Goal: Task Accomplishment & Management: Manage account settings

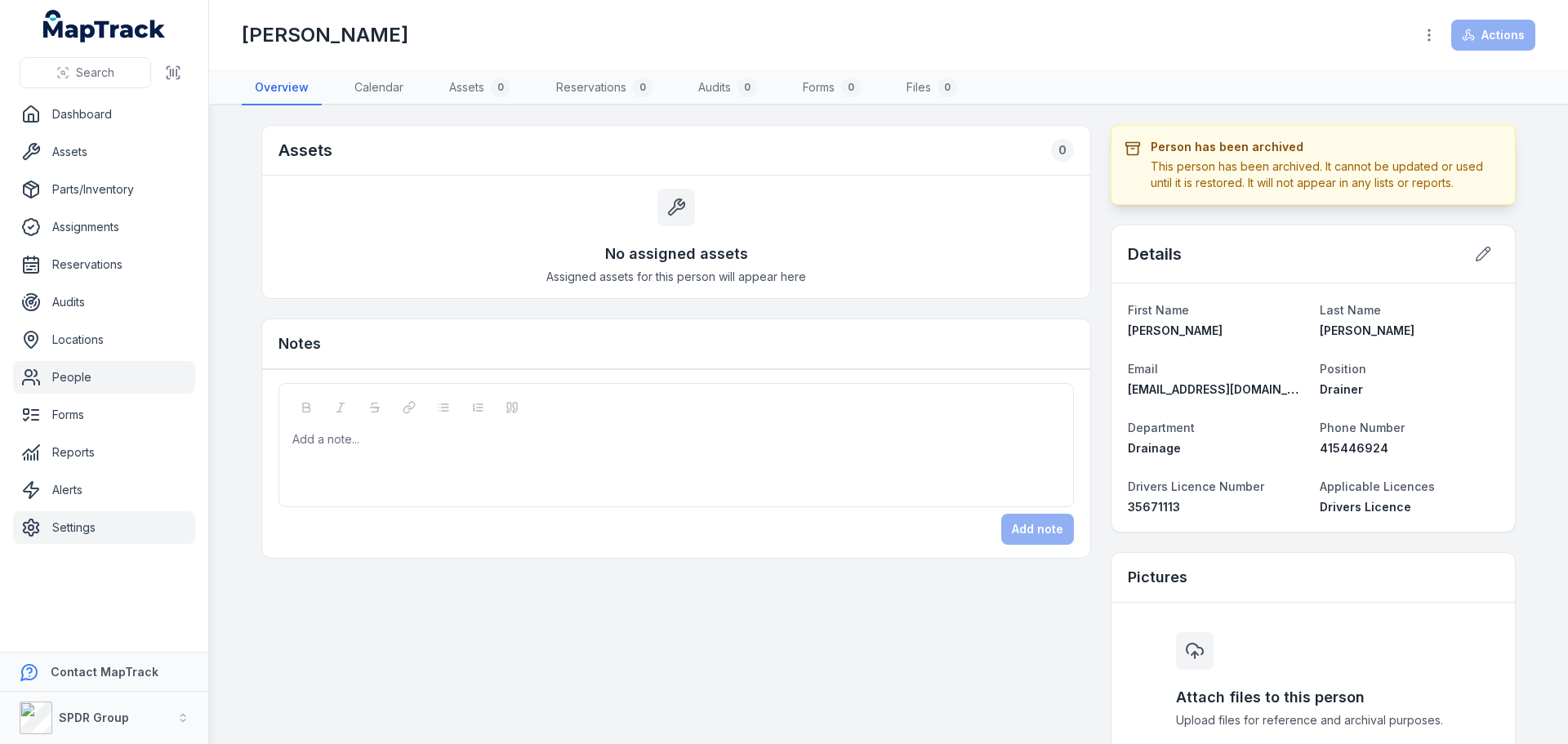
click at [68, 532] on link "Settings" at bounding box center [103, 527] width 182 height 32
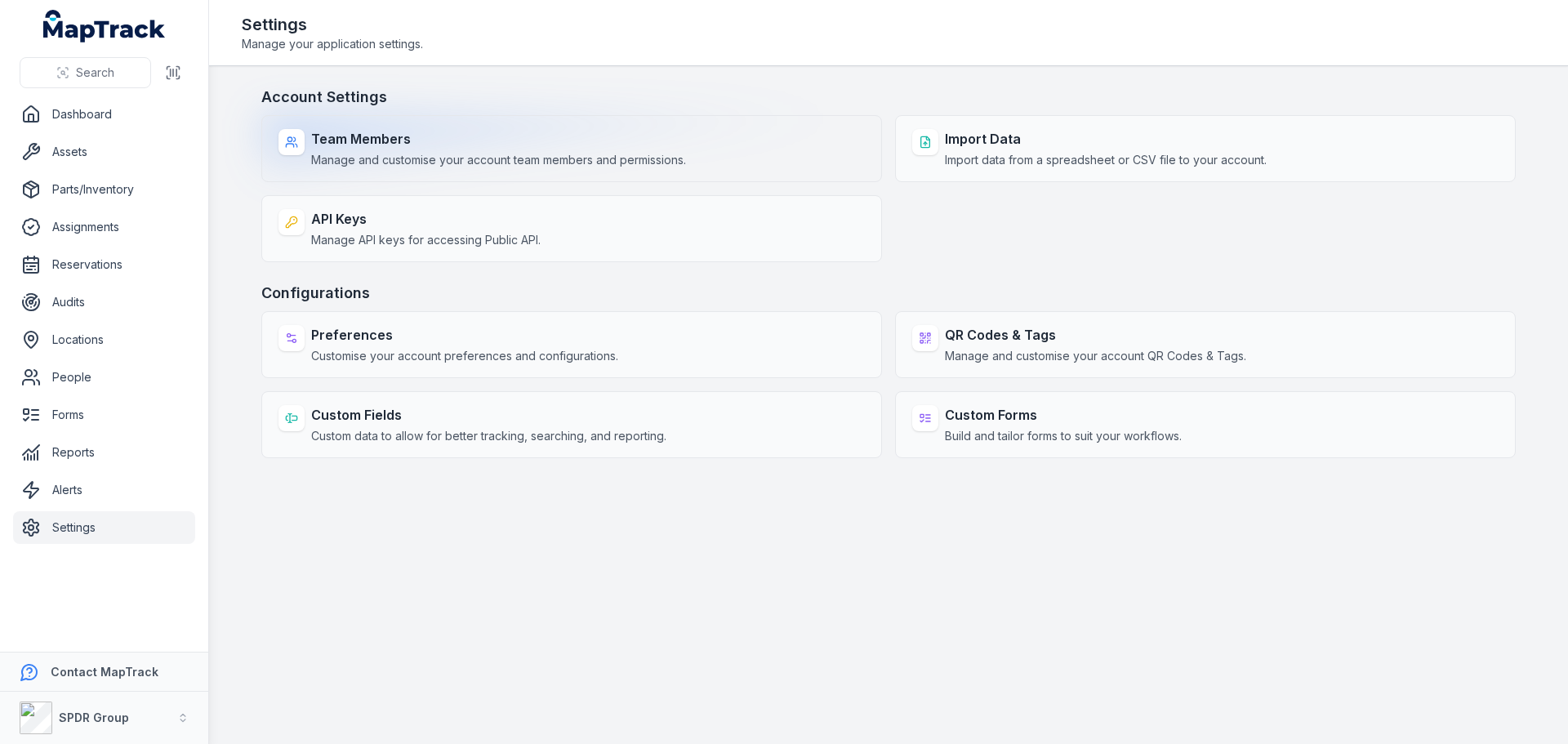
click at [354, 138] on strong "Team Members" at bounding box center [498, 139] width 375 height 20
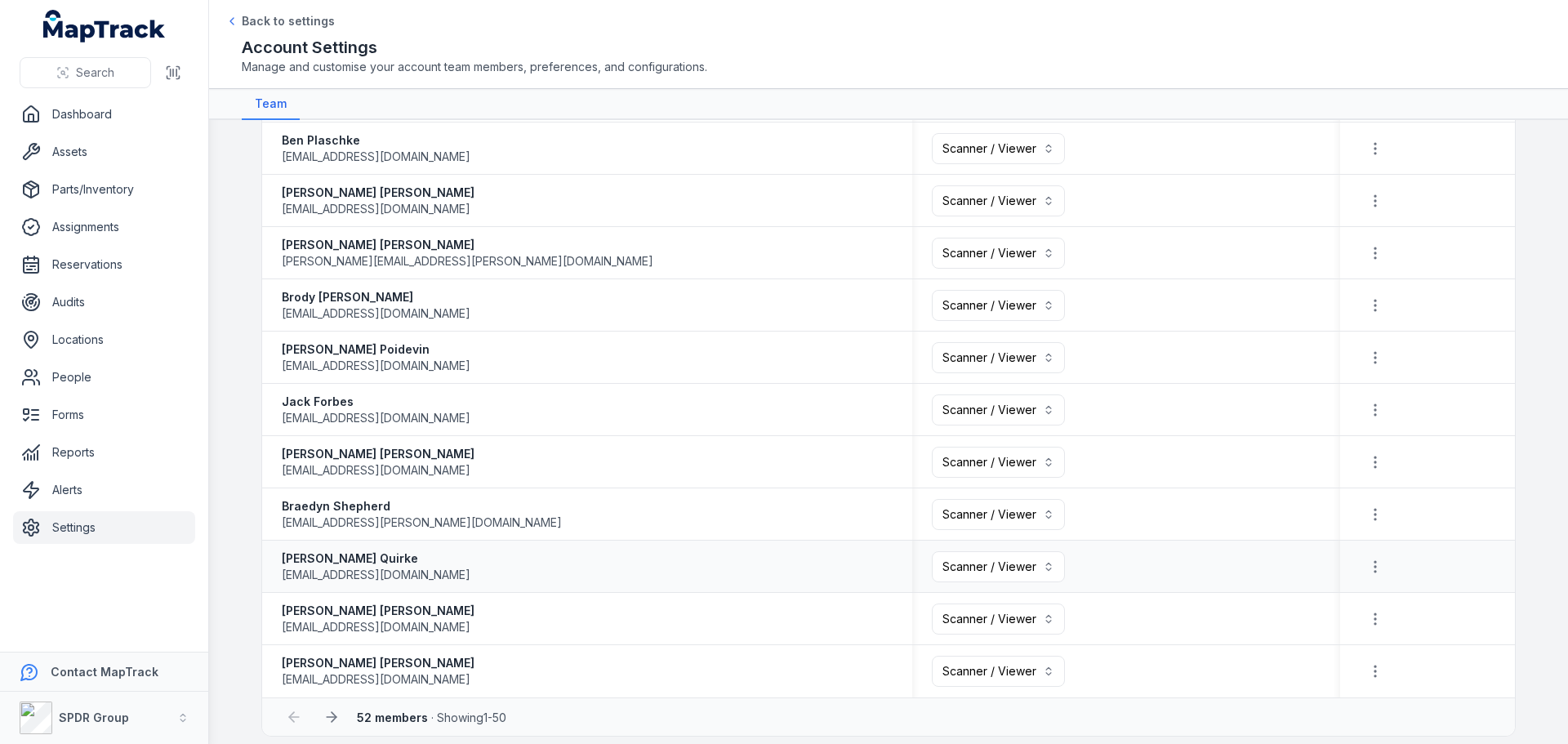
scroll to position [2145, 0]
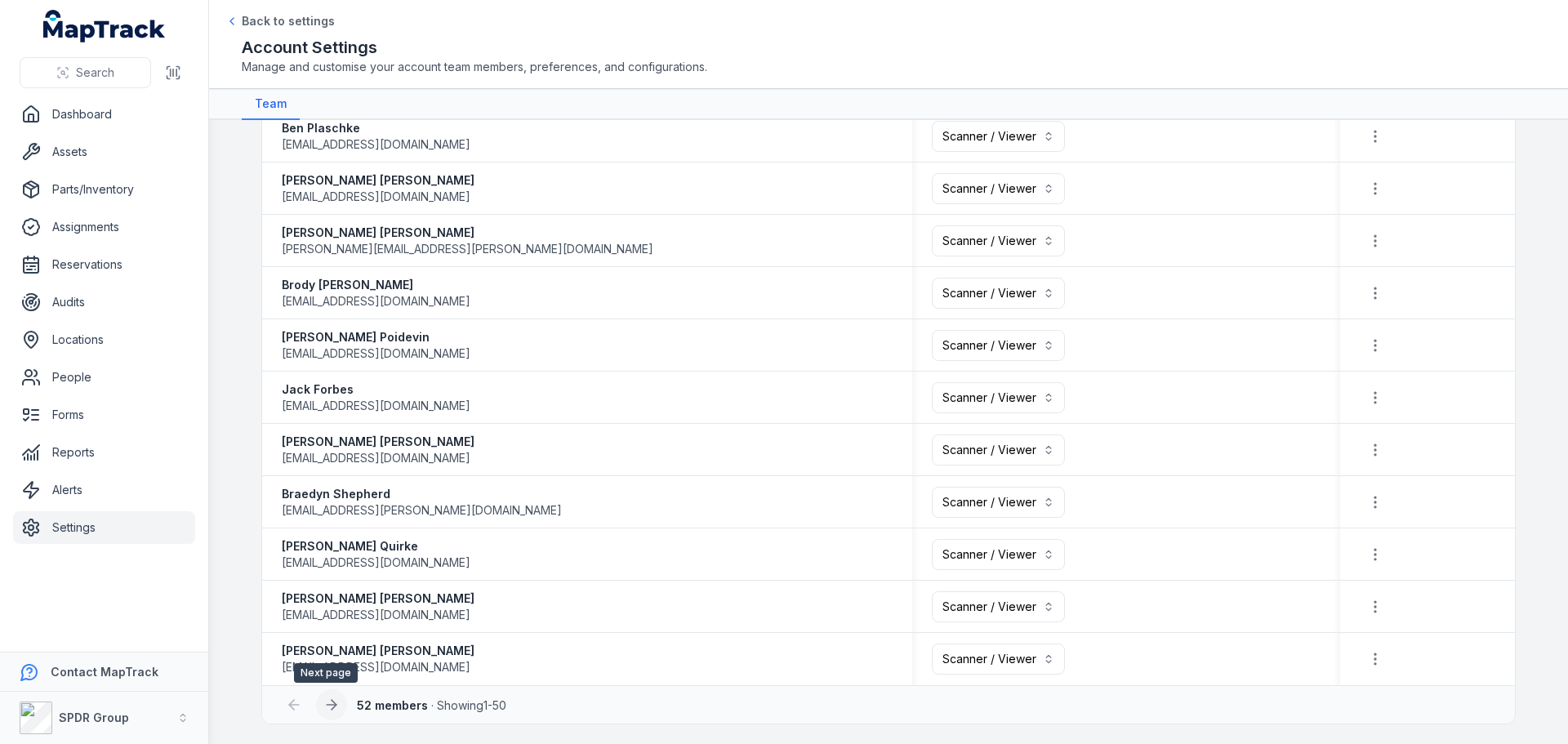
click at [326, 711] on icon at bounding box center [331, 705] width 17 height 17
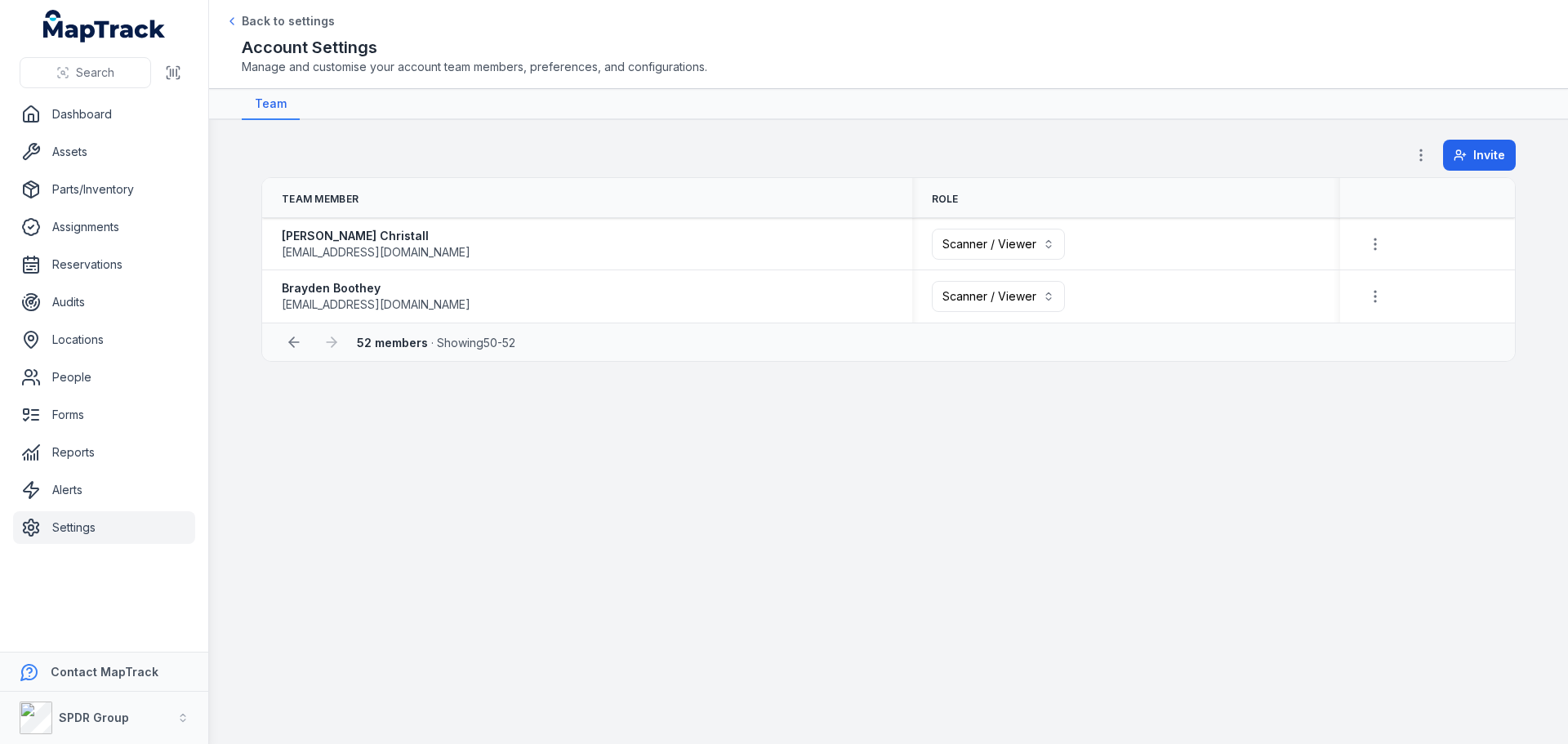
click at [435, 630] on main "Invite Team Member Role [PERSON_NAME] [PERSON_NAME][EMAIL_ADDRESS][DOMAIN_NAME]…" at bounding box center [888, 432] width 1358 height 624
drag, startPoint x: 459, startPoint y: 559, endPoint x: 448, endPoint y: 558, distance: 11.0
click at [458, 558] on main "Invite Team Member Role [PERSON_NAME] [PERSON_NAME][EMAIL_ADDRESS][DOMAIN_NAME]…" at bounding box center [888, 432] width 1358 height 624
click at [64, 522] on link "Settings" at bounding box center [103, 527] width 182 height 32
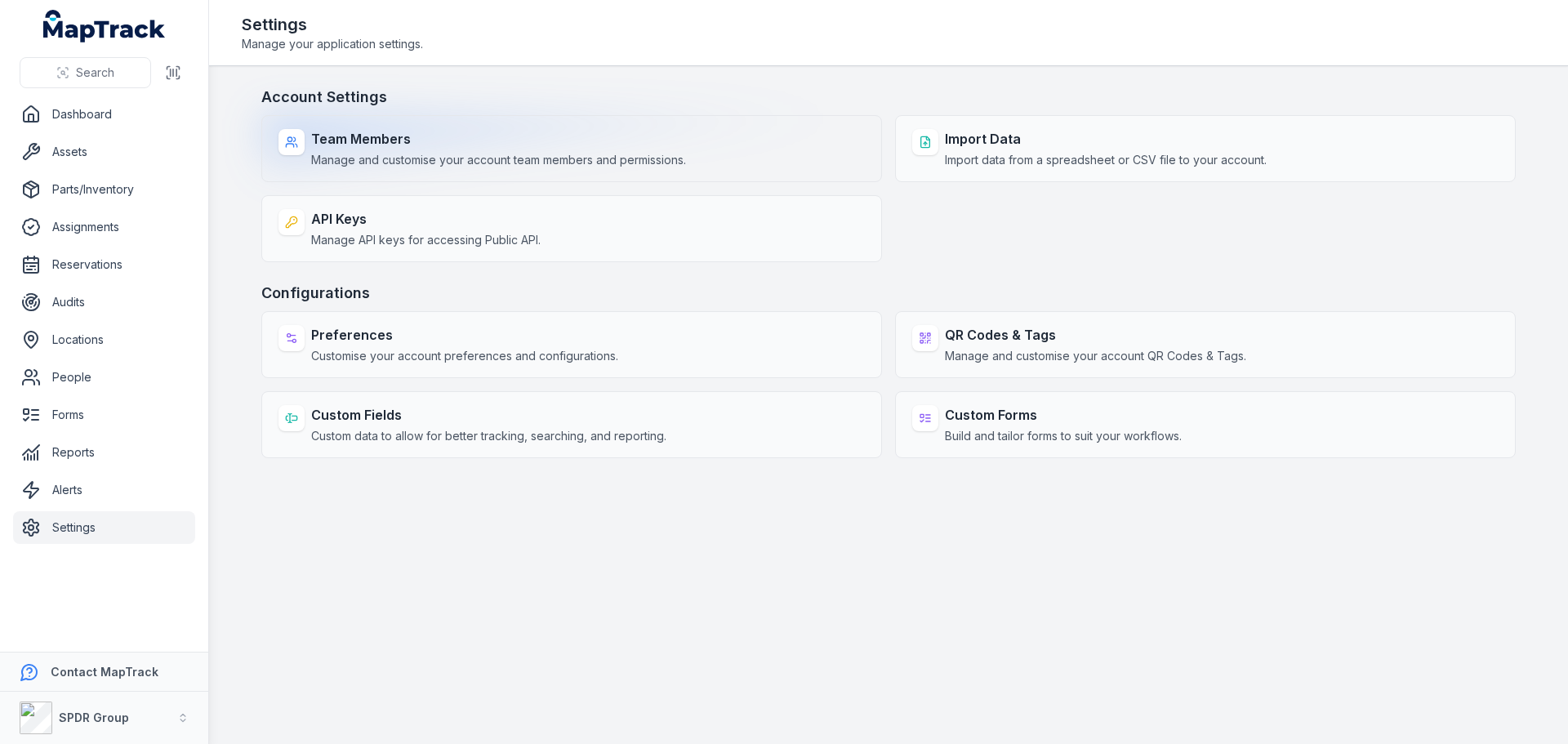
click at [395, 127] on div "Team Members Manage and customise your account team members and permissions." at bounding box center [571, 149] width 620 height 67
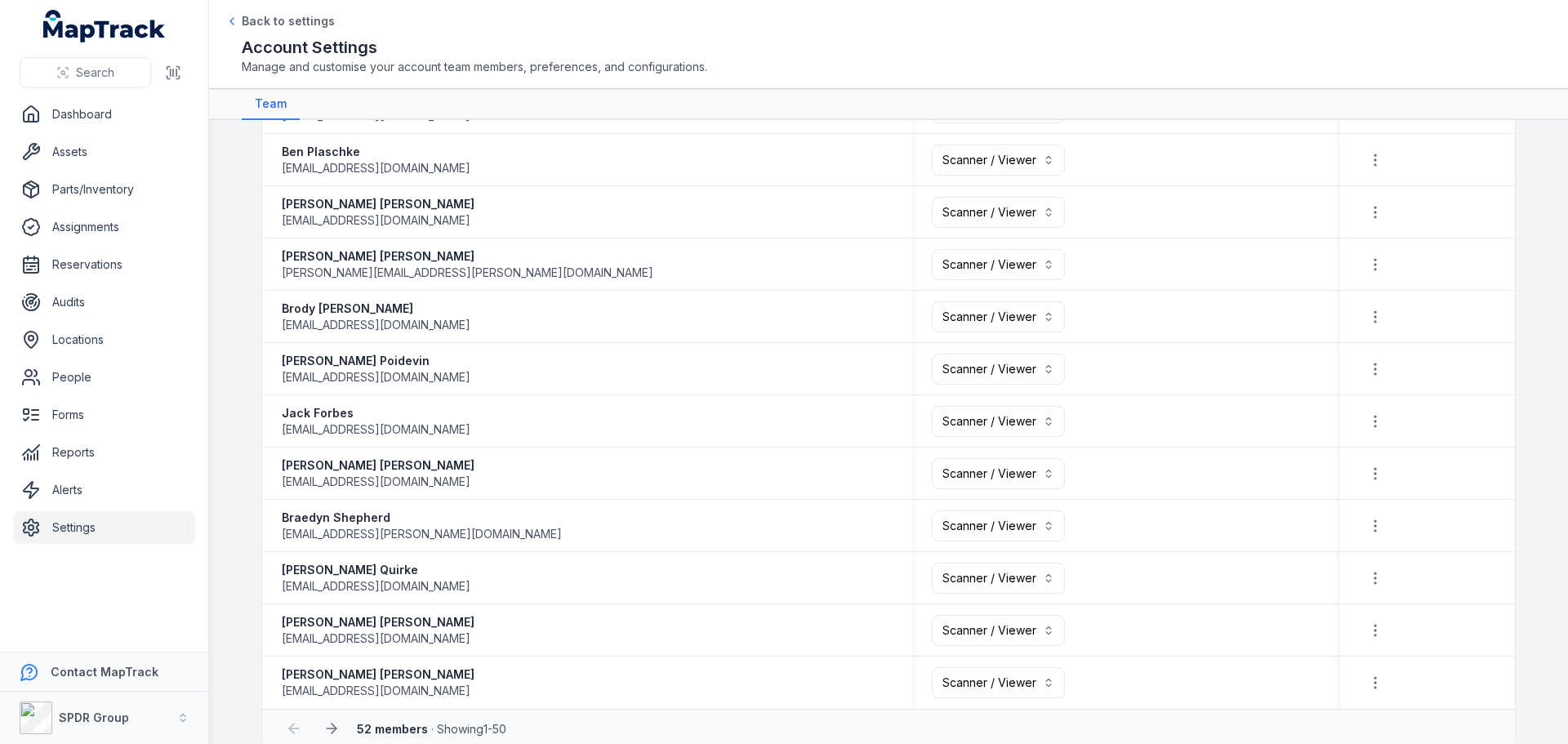
scroll to position [2145, 0]
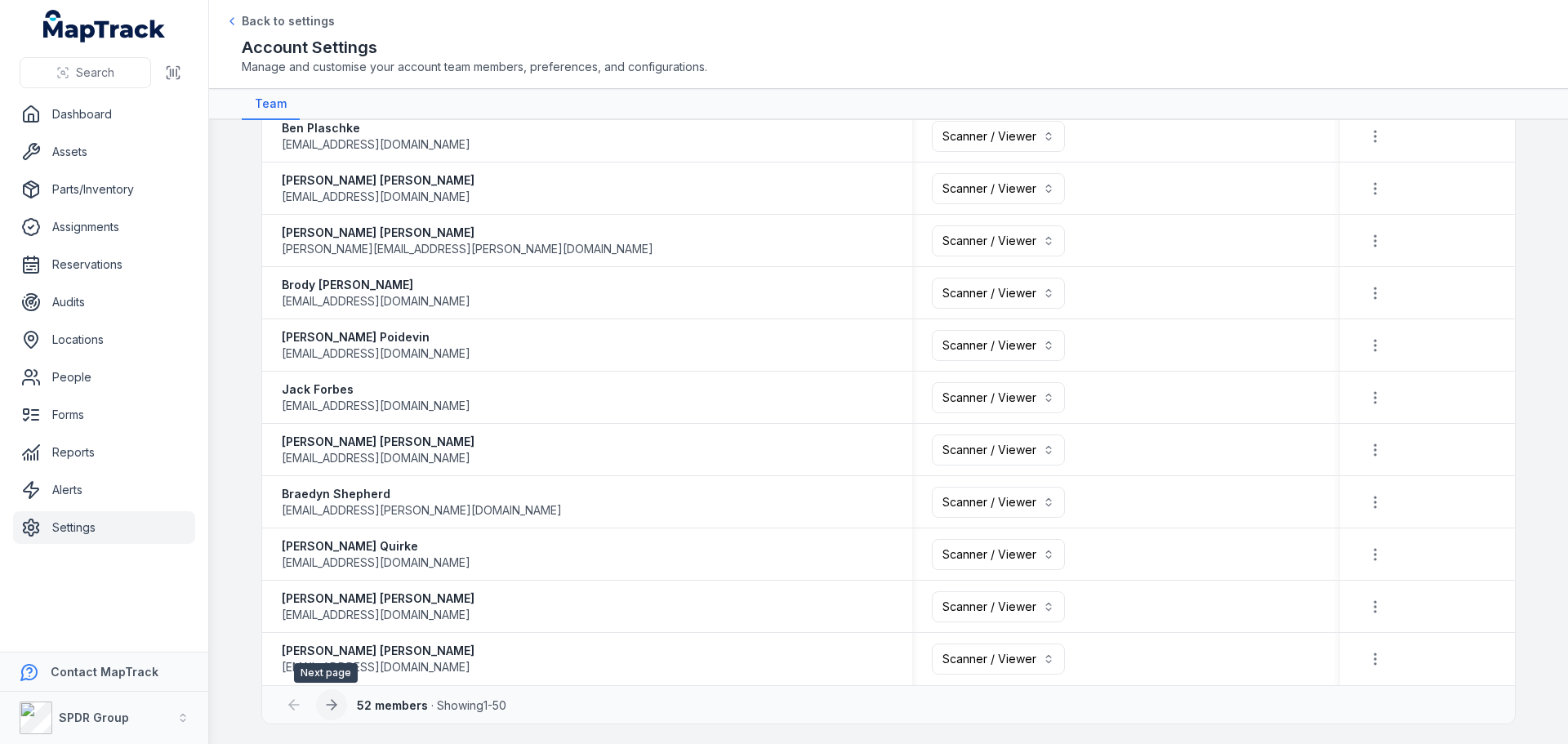
click at [333, 706] on icon at bounding box center [331, 705] width 17 height 17
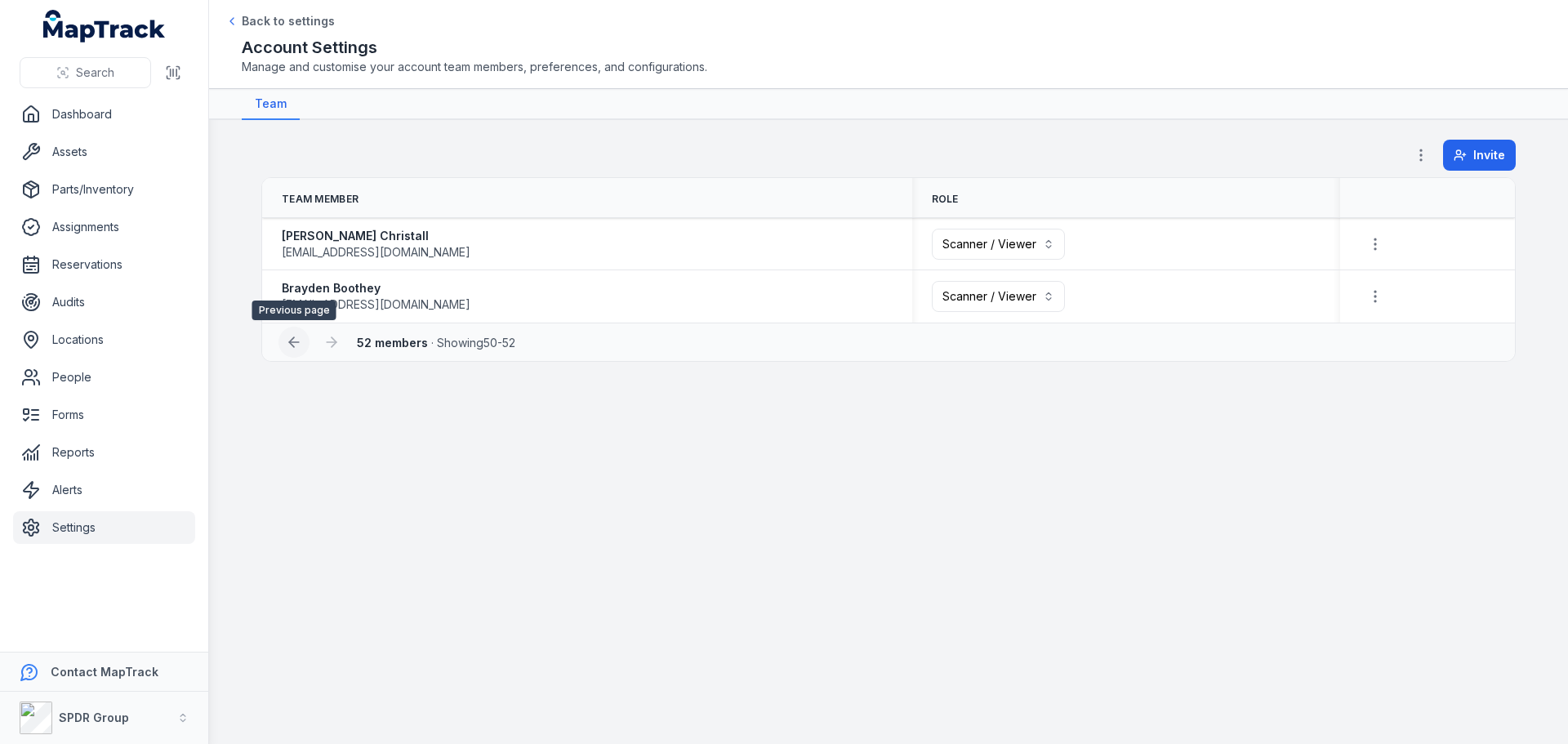
click at [288, 347] on icon at bounding box center [293, 341] width 17 height 17
click at [55, 381] on link "People" at bounding box center [103, 377] width 182 height 32
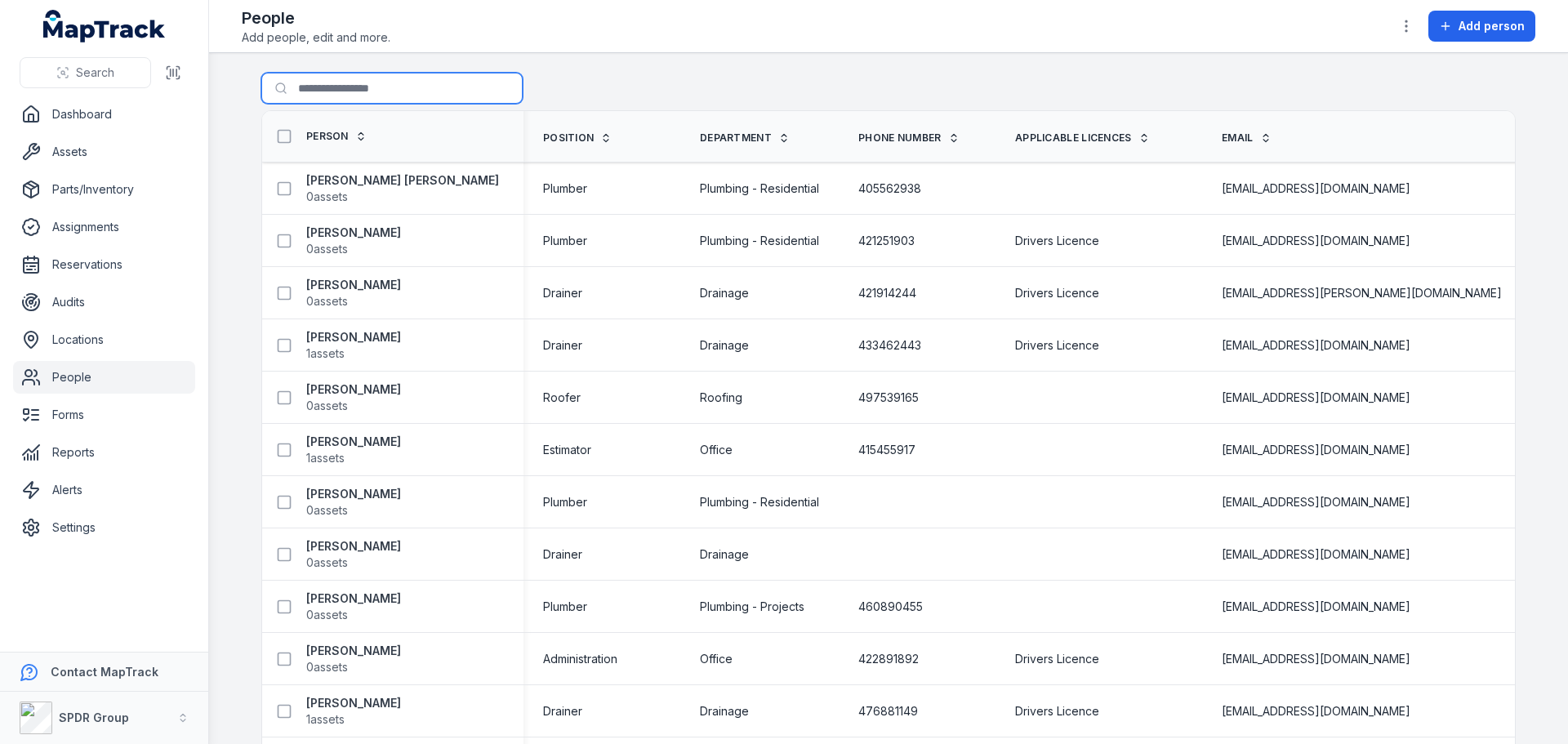
click at [356, 94] on input "Search for people" at bounding box center [391, 89] width 261 height 31
type input "*****"
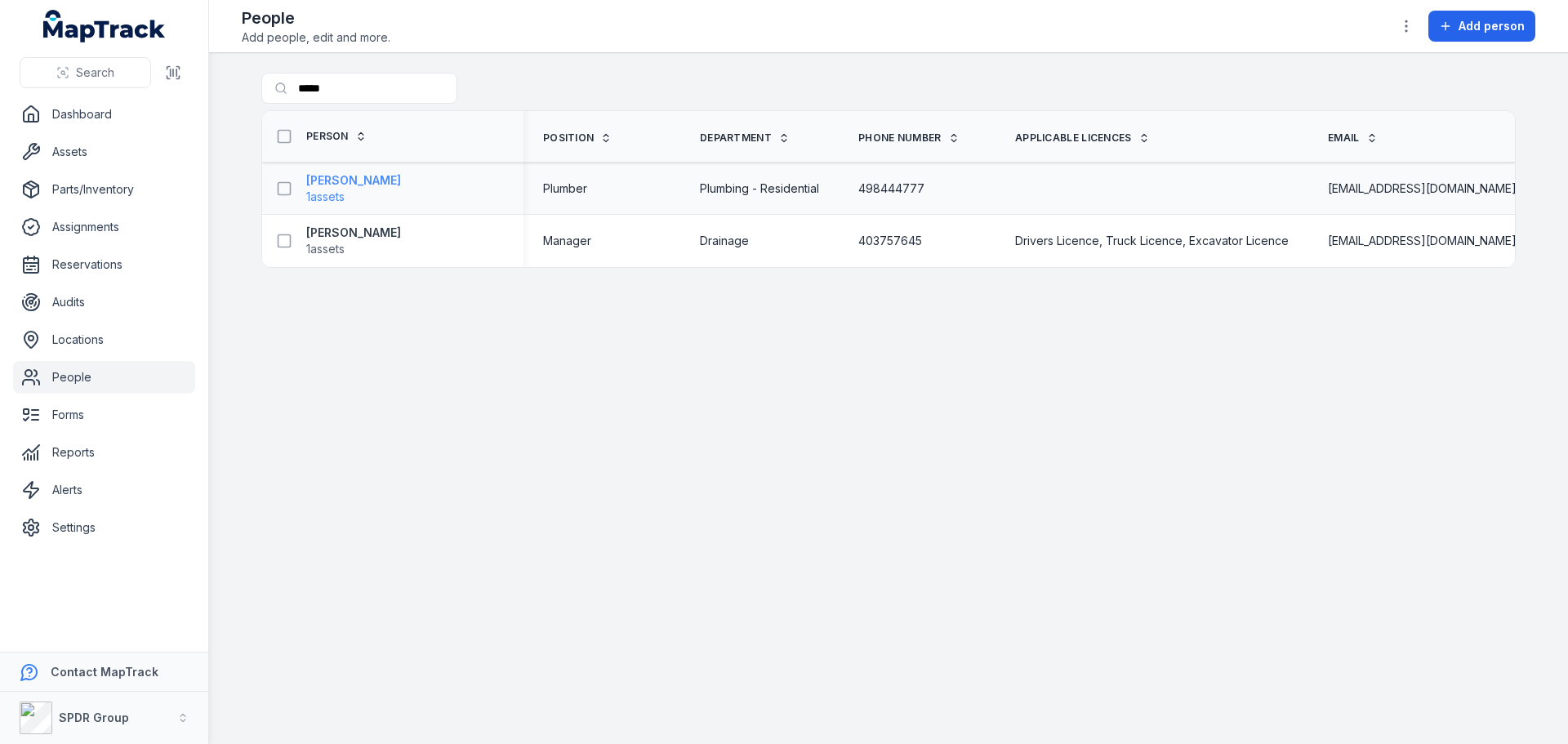
click at [338, 182] on strong "[PERSON_NAME]" at bounding box center [353, 180] width 94 height 17
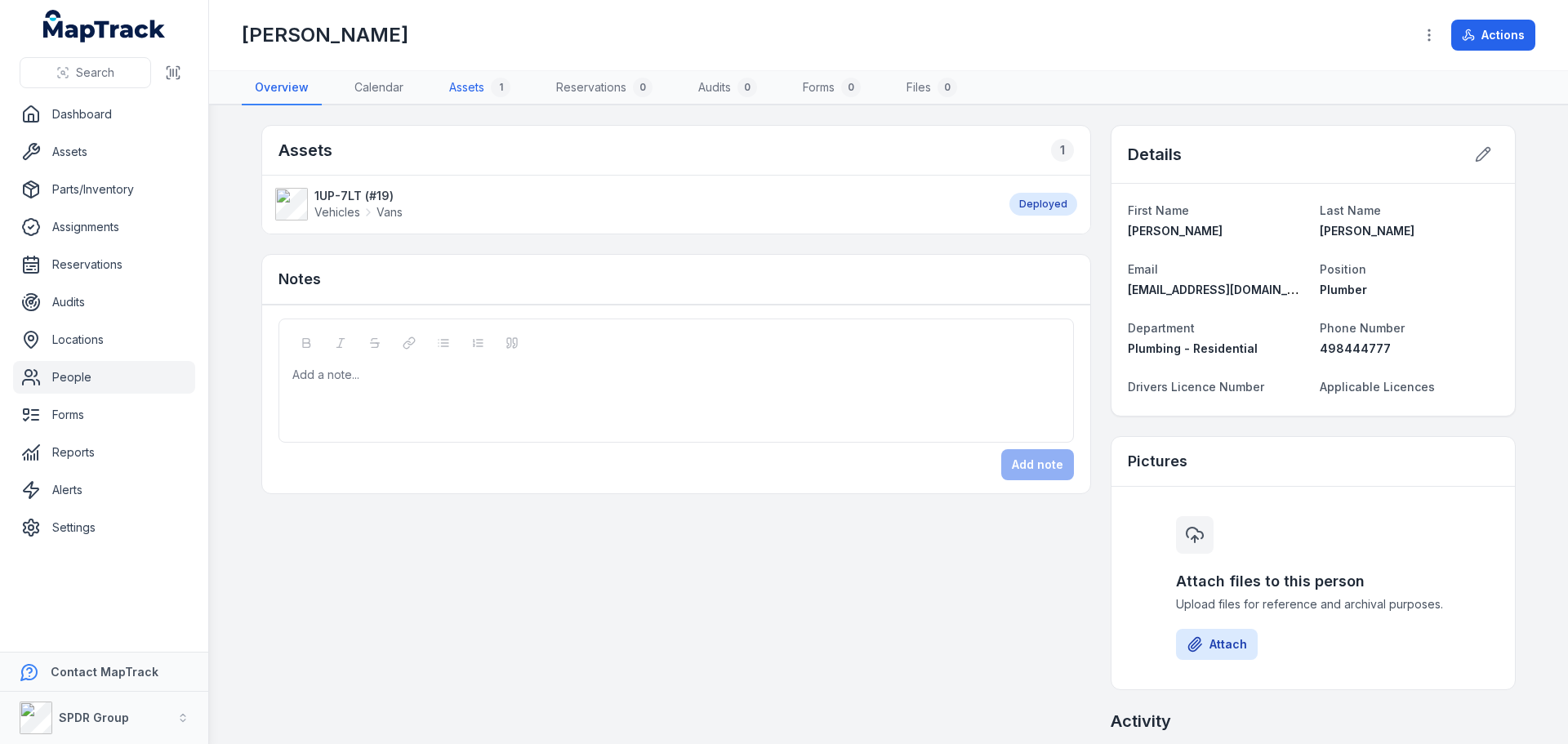
click at [476, 89] on link "Assets 1" at bounding box center [479, 88] width 88 height 34
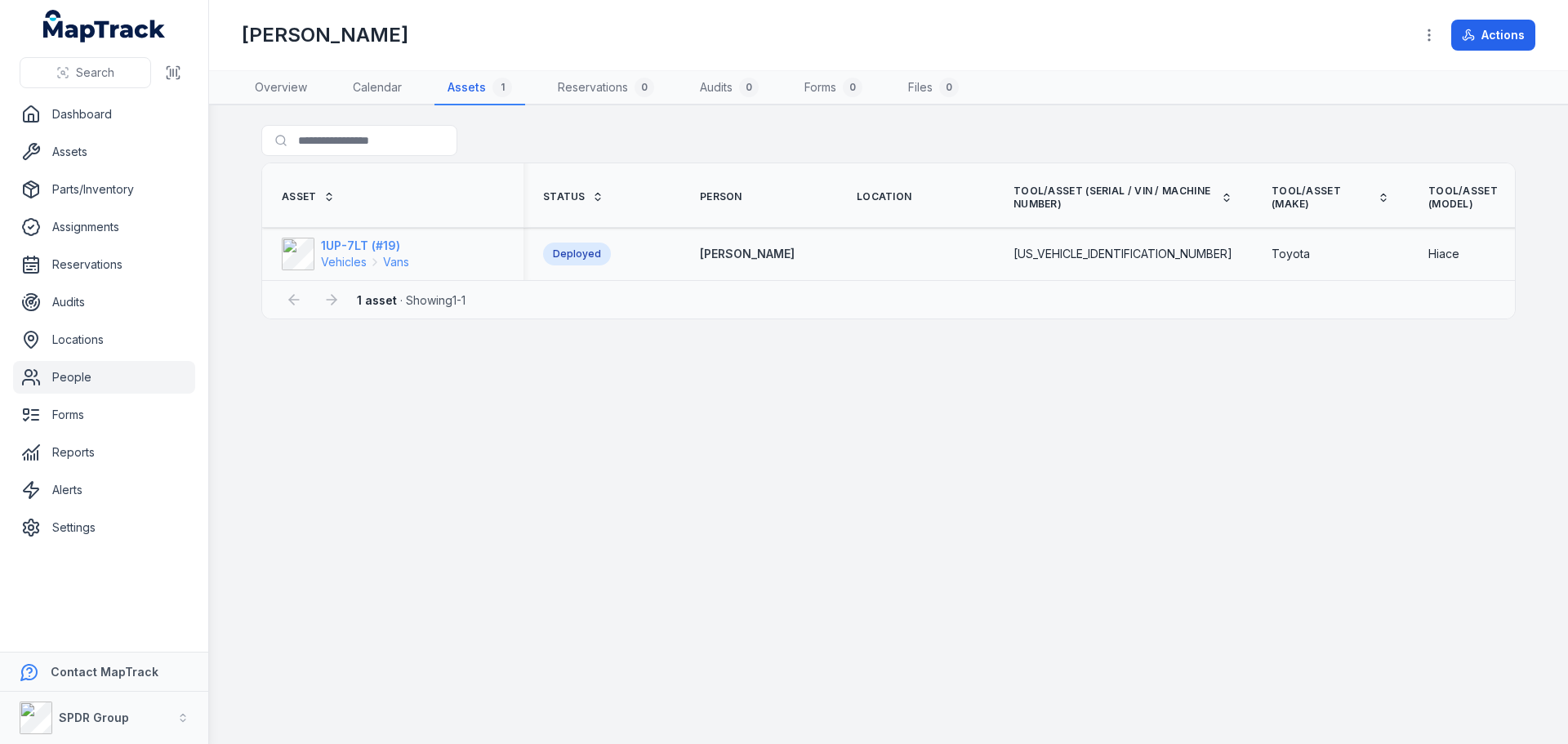
click at [343, 249] on strong "1UP-7LT (#19)" at bounding box center [365, 245] width 89 height 17
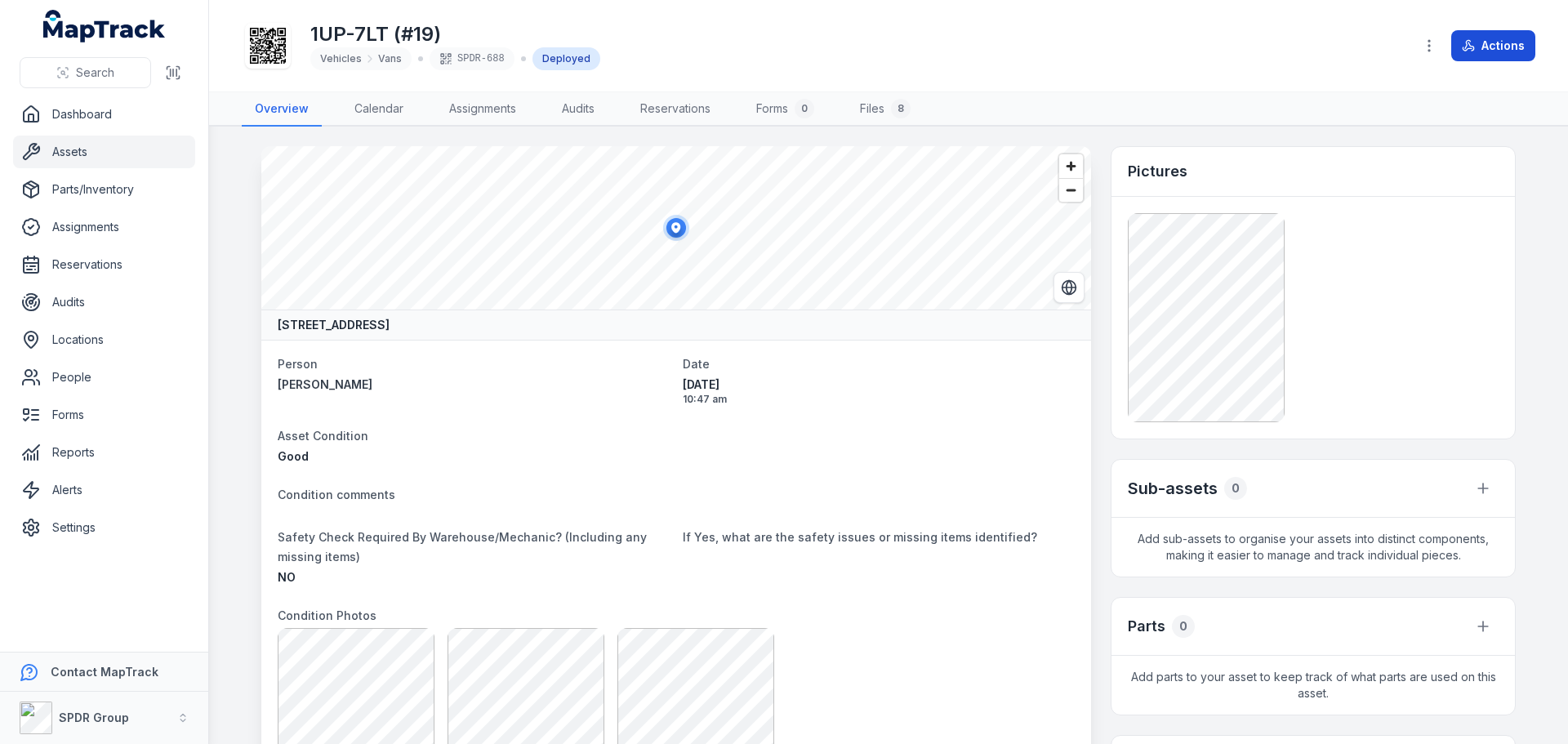
click at [1479, 49] on button "Actions" at bounding box center [1492, 46] width 84 height 31
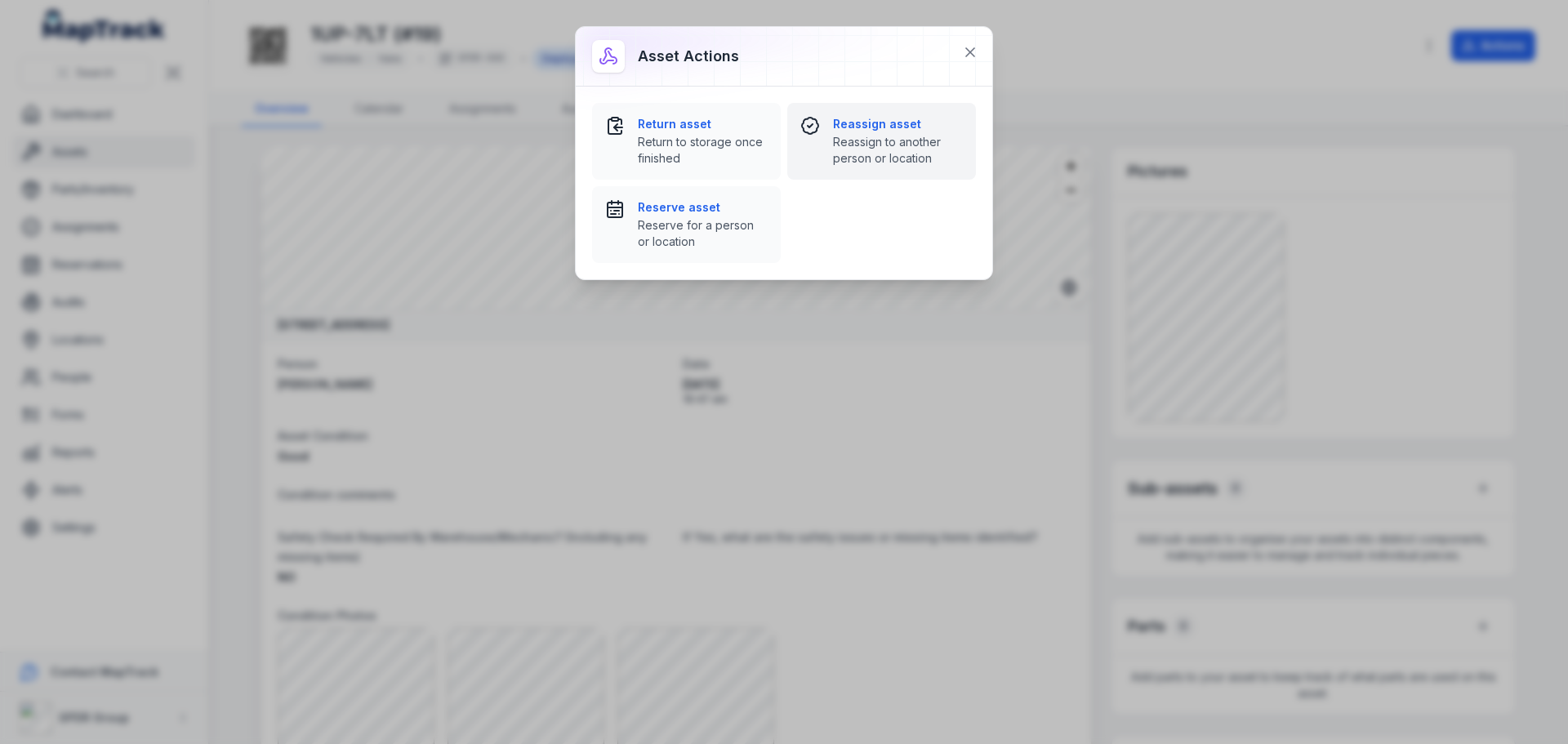
click at [868, 121] on strong "Reassign asset" at bounding box center [898, 124] width 130 height 17
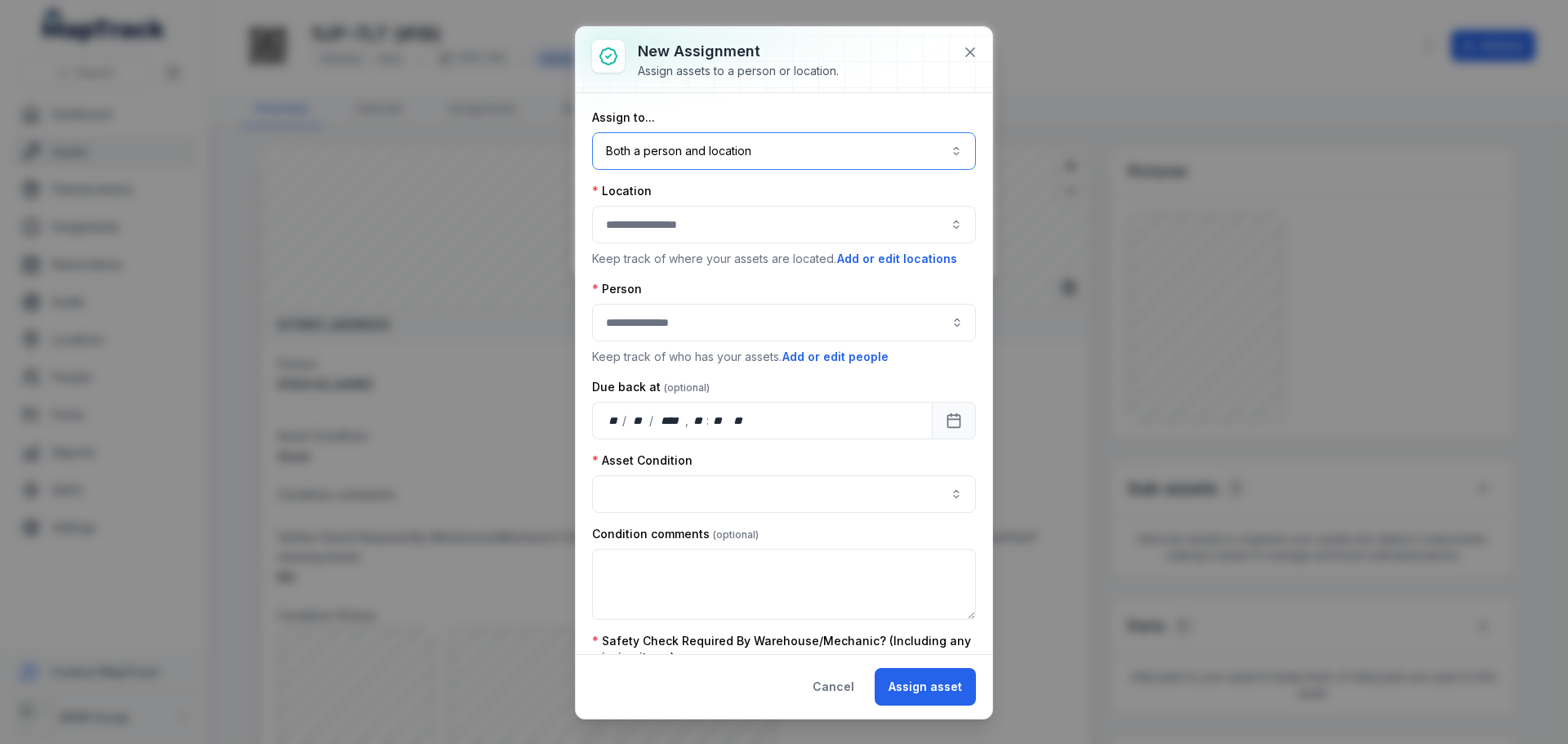
click at [711, 146] on button "Both a person and location ****" at bounding box center [784, 151] width 384 height 37
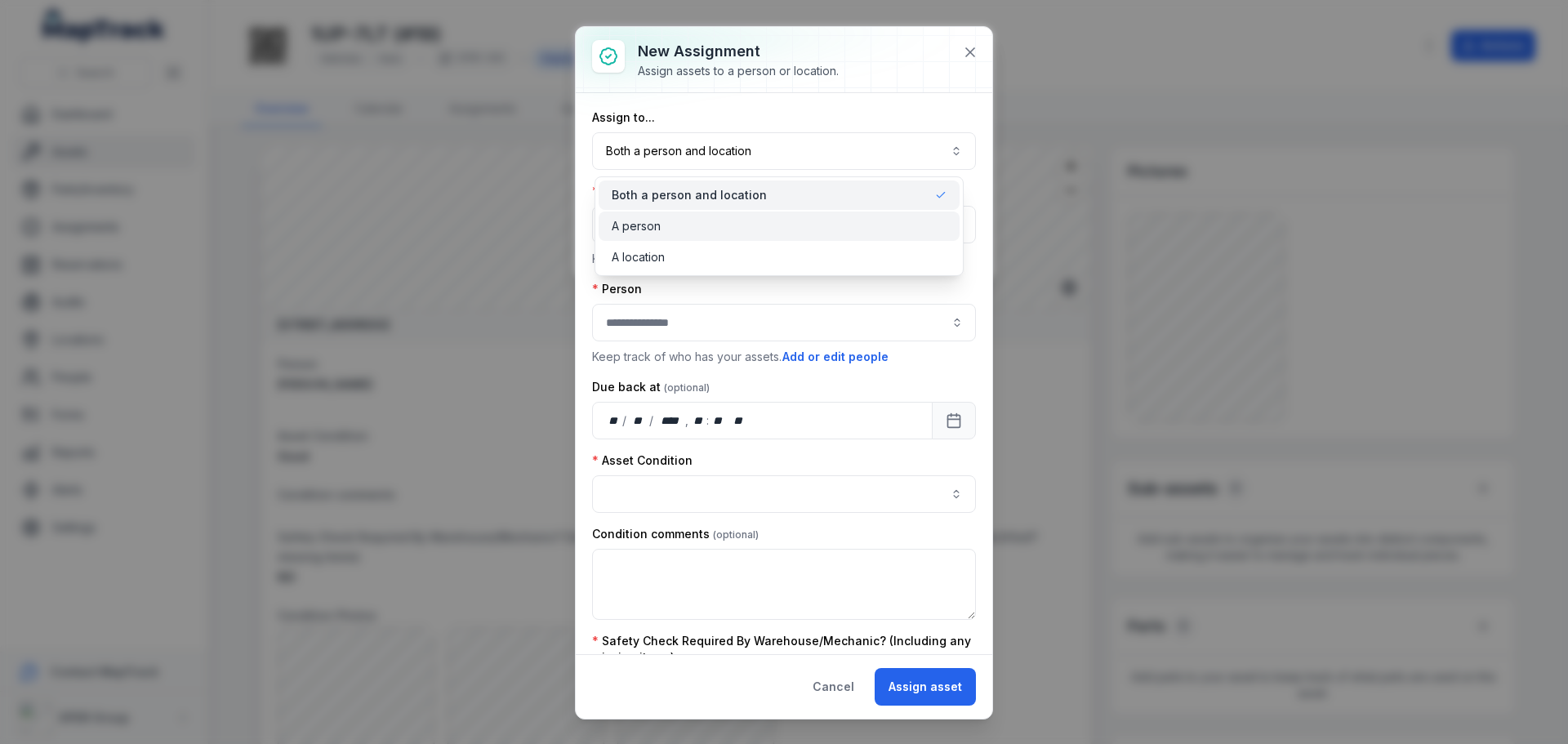
click at [663, 225] on div "A person" at bounding box center [779, 225] width 335 height 17
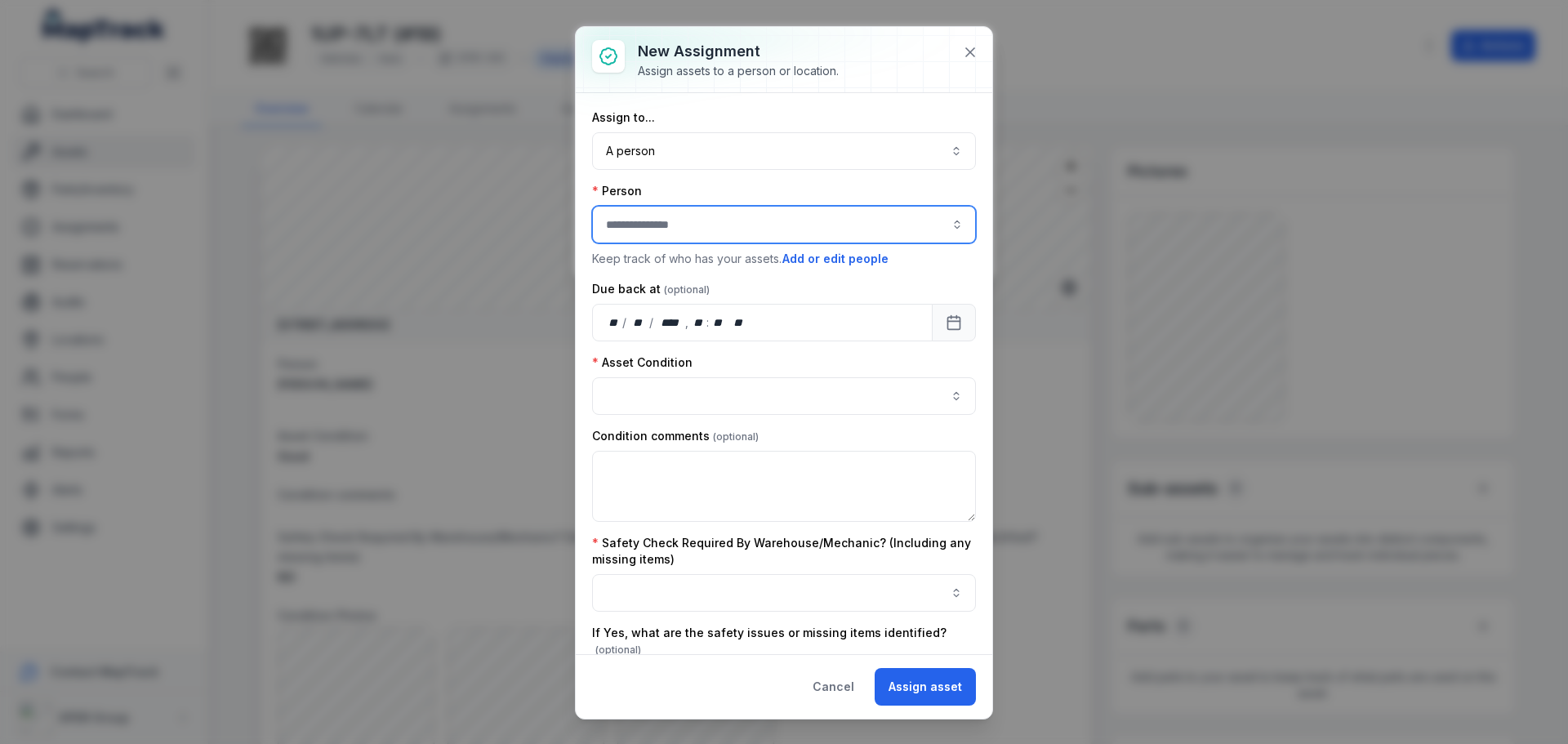
click at [652, 226] on input "assignment-add:person-label" at bounding box center [784, 224] width 384 height 37
click at [652, 267] on span "[PERSON_NAME]" at bounding box center [655, 269] width 92 height 17
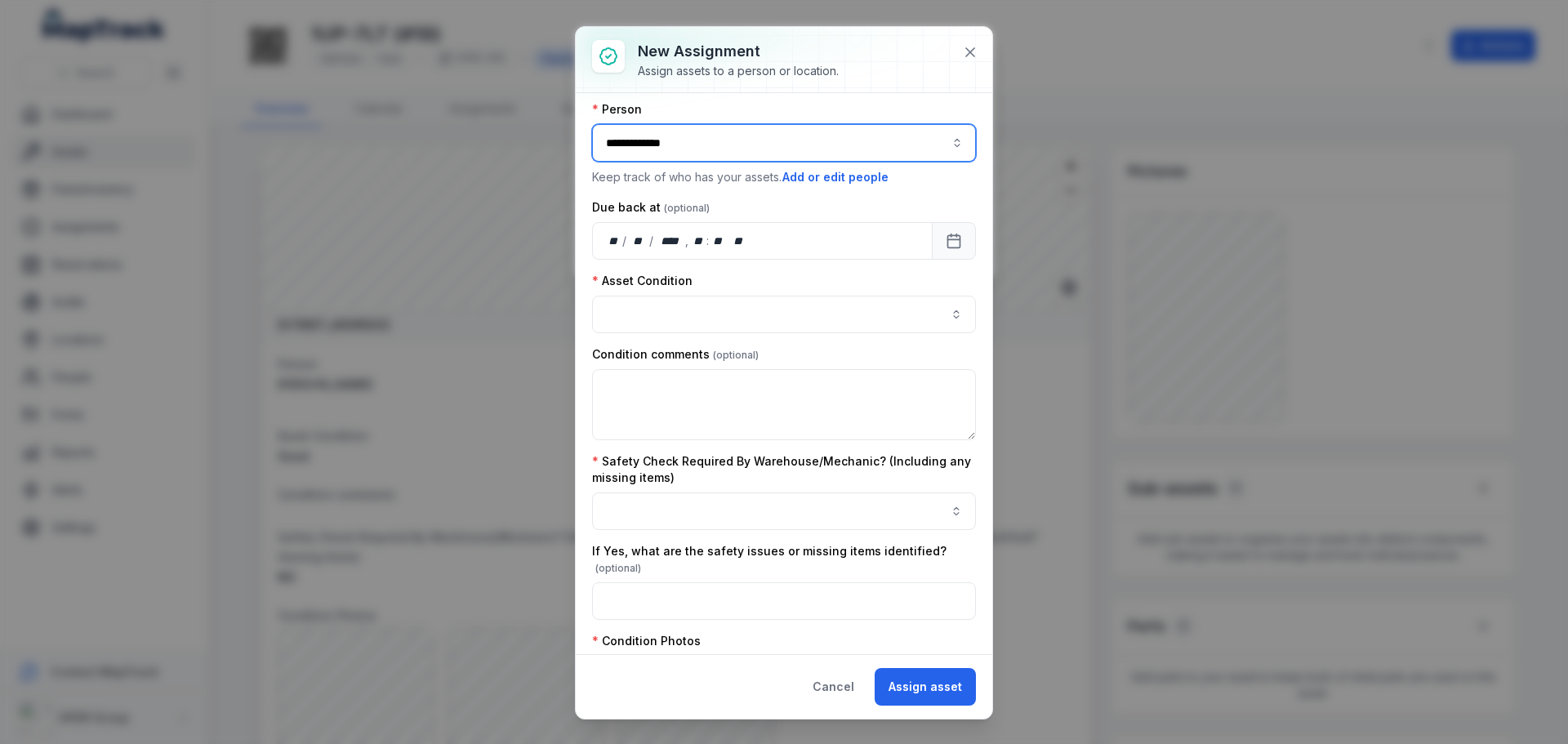
scroll to position [163, 0]
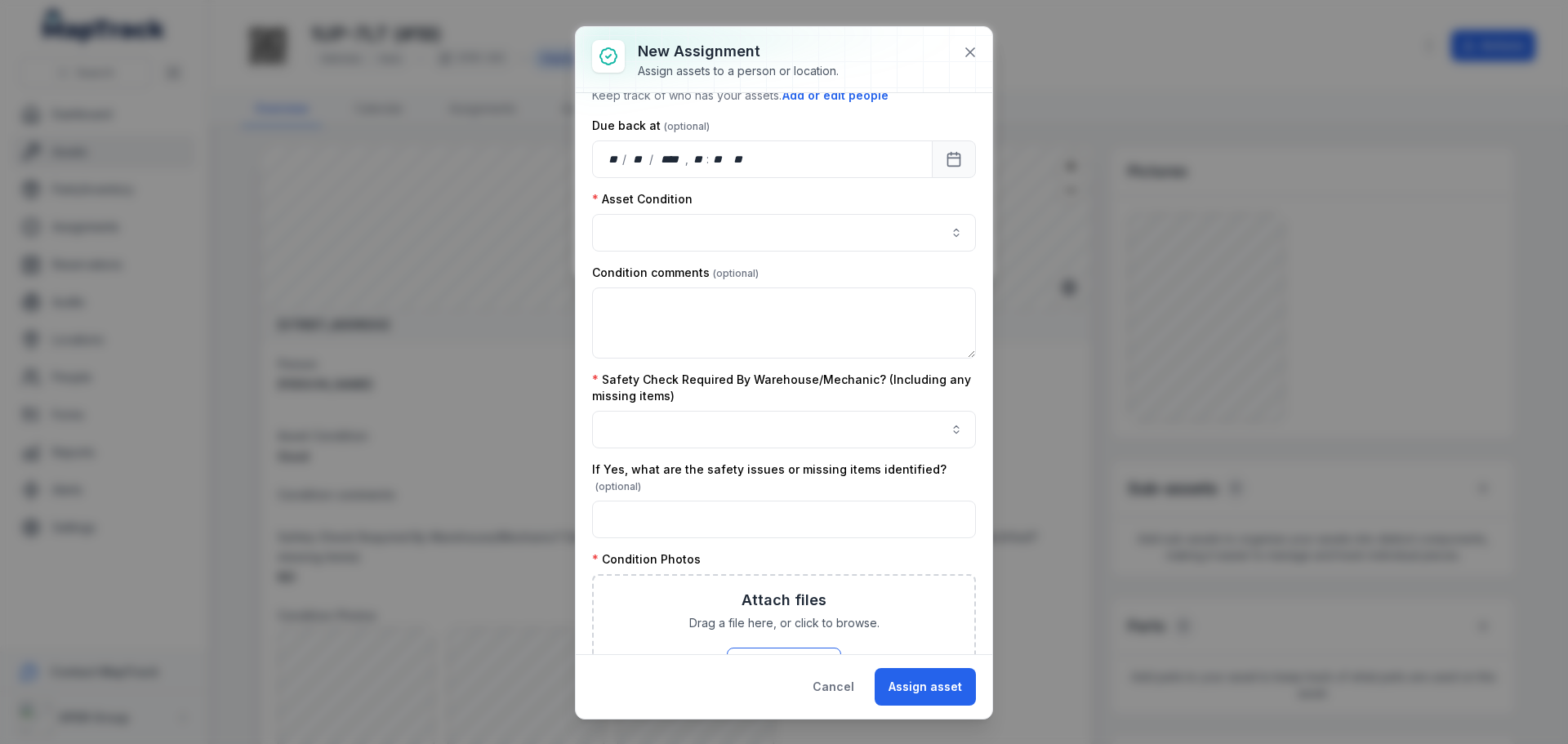
type input "**********"
click at [651, 241] on button "button" at bounding box center [784, 232] width 384 height 37
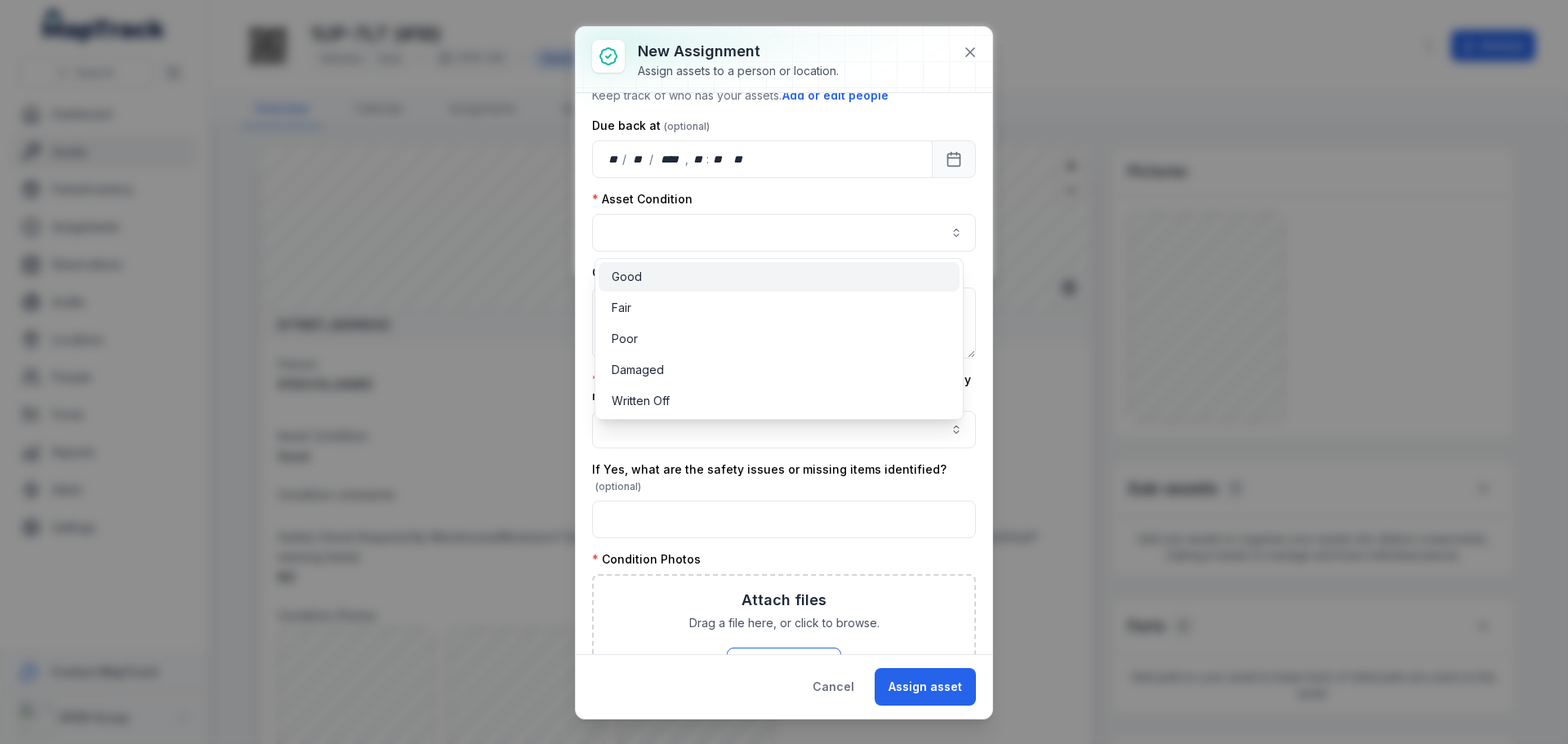
click at [646, 276] on div "Good" at bounding box center [779, 277] width 335 height 17
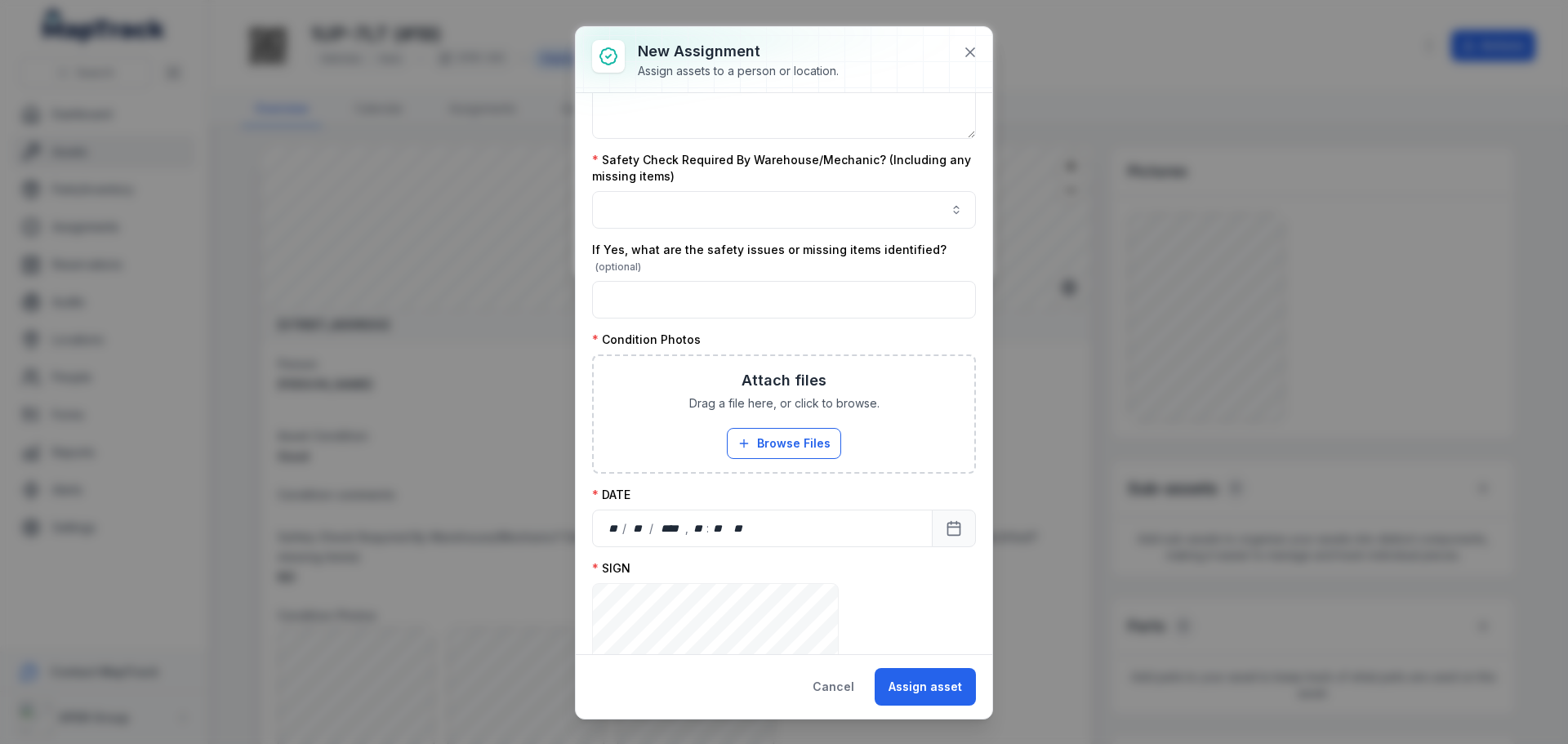
scroll to position [408, 0]
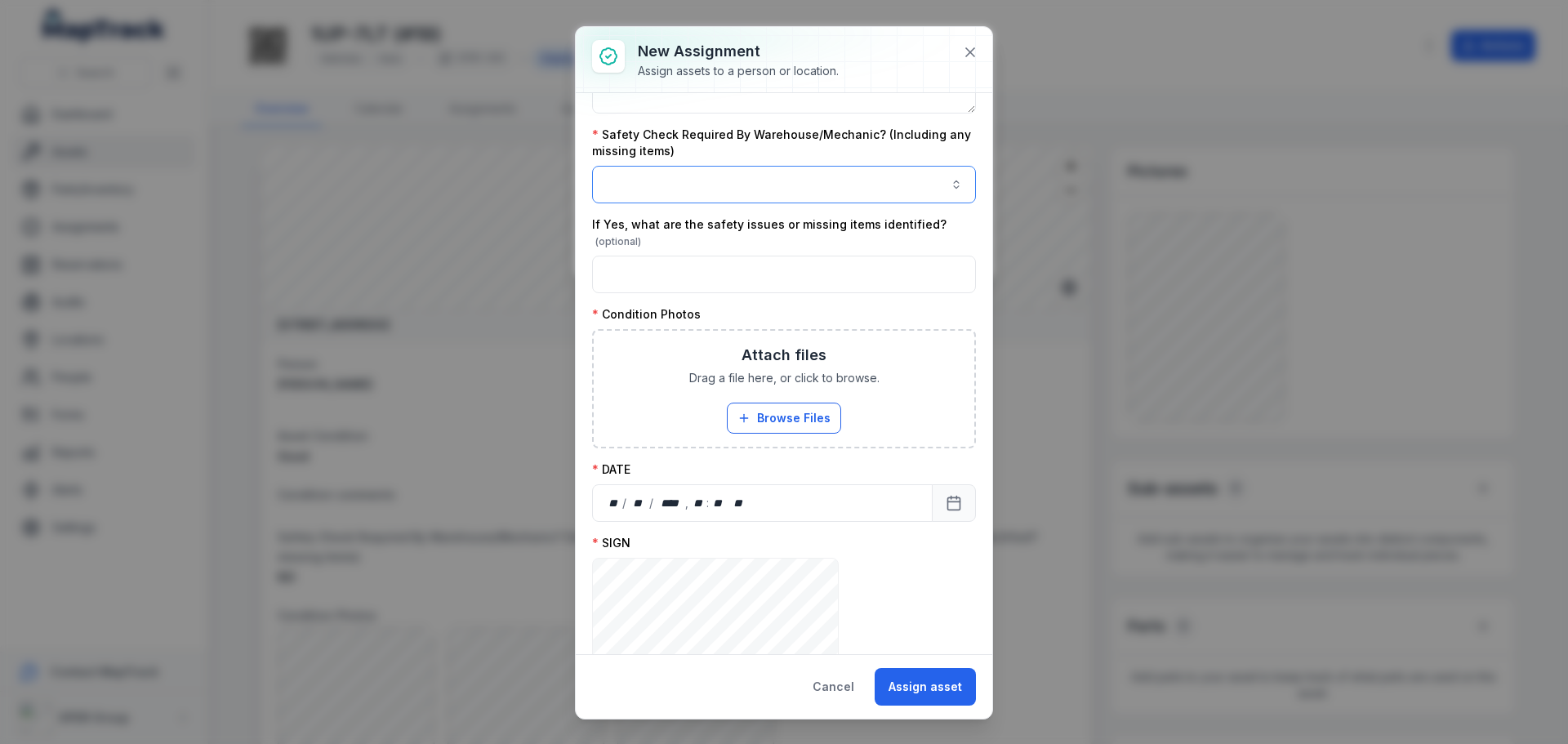
click at [670, 178] on button "button" at bounding box center [784, 184] width 384 height 37
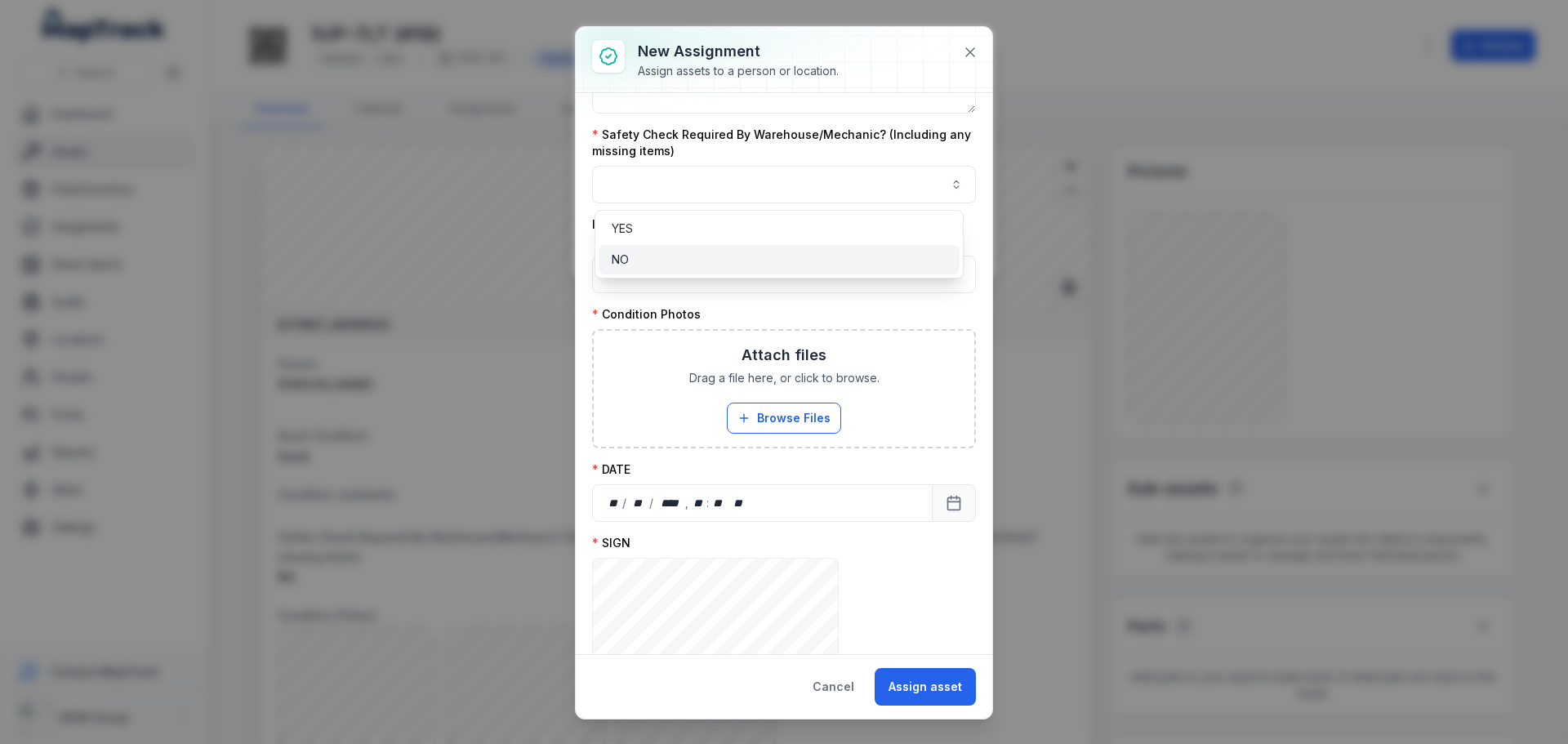
click at [640, 254] on div "NO" at bounding box center [779, 259] width 335 height 17
click at [588, 201] on div "**********" at bounding box center [784, 374] width 416 height 561
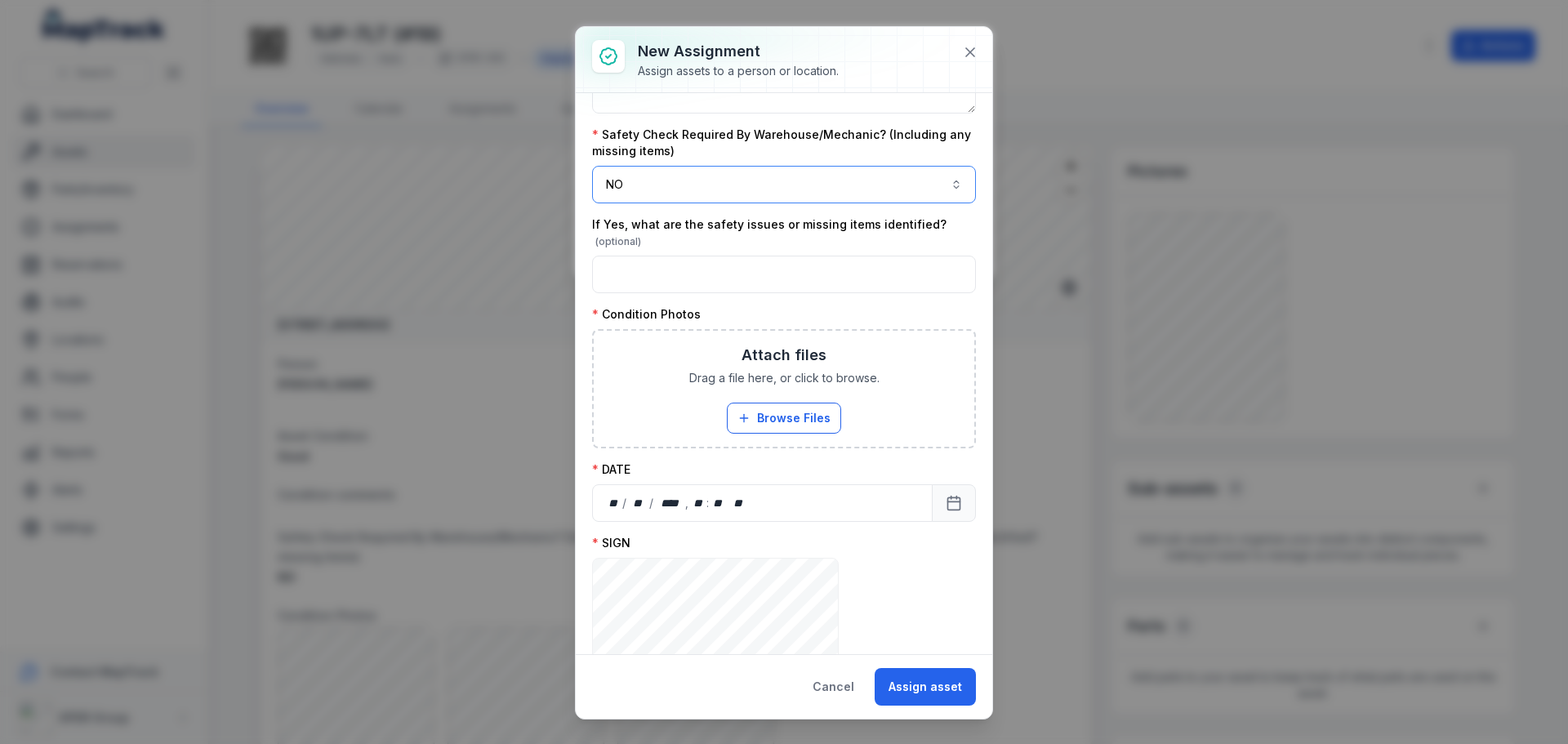
scroll to position [564, 0]
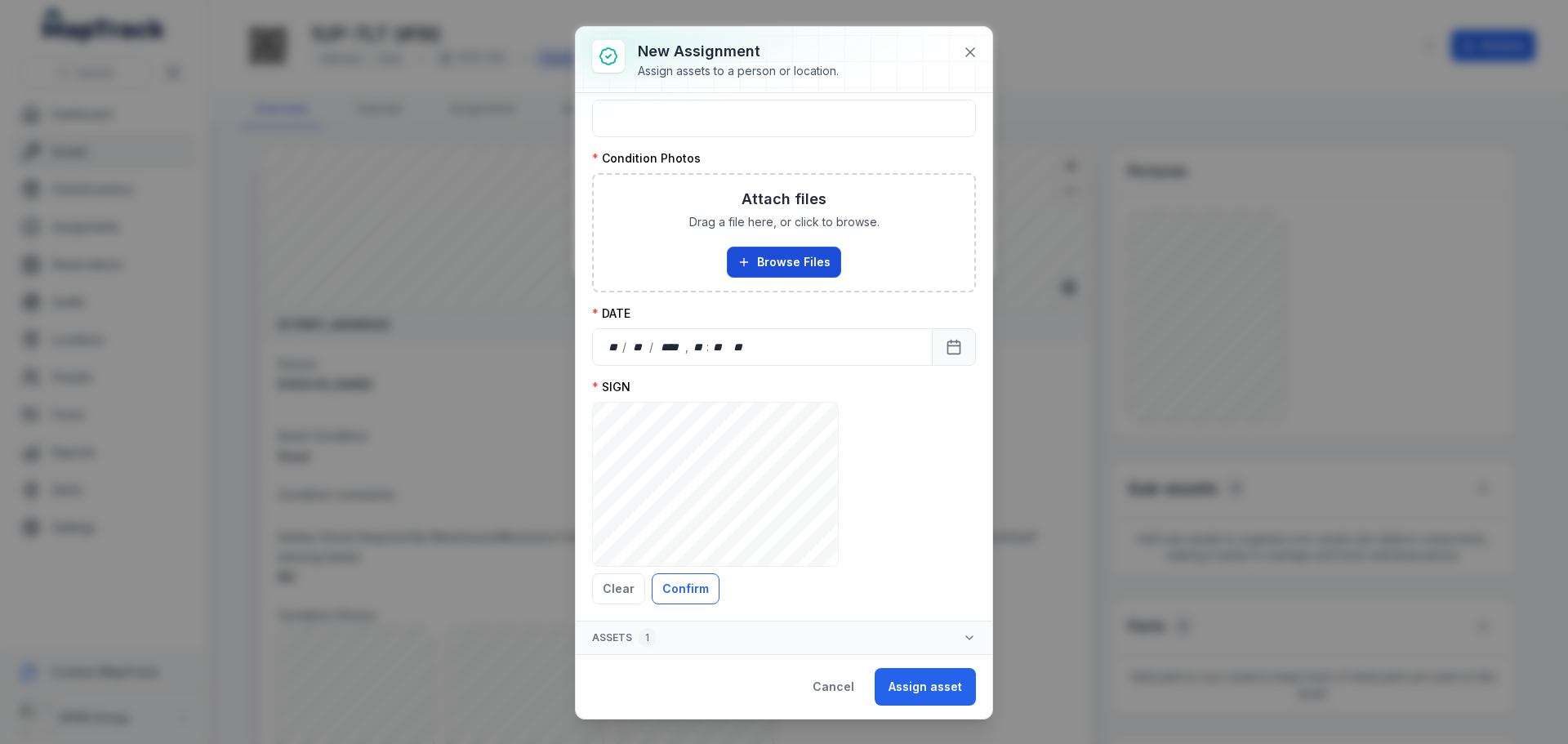
click at [768, 267] on button "Browse Files" at bounding box center [784, 262] width 114 height 31
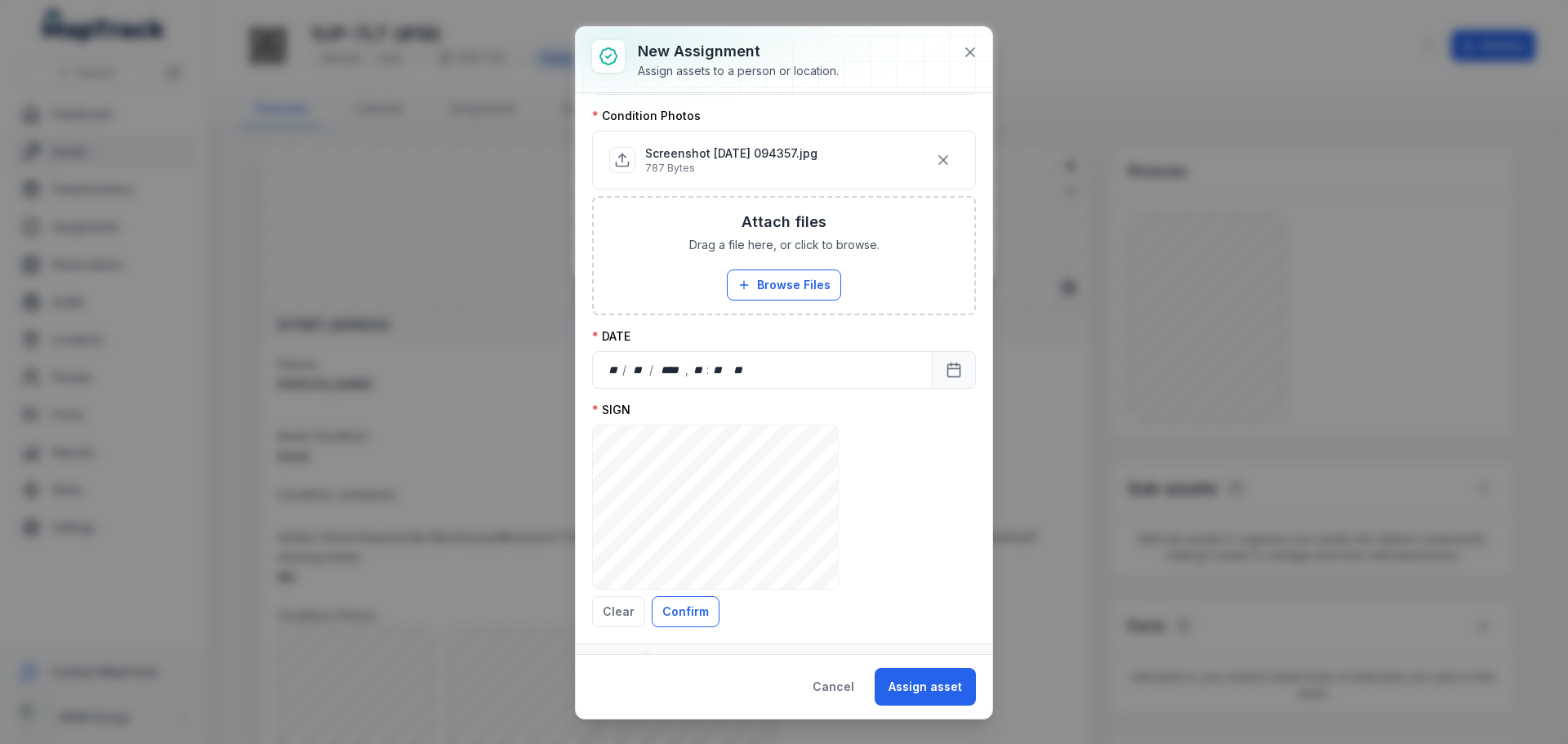
scroll to position [630, 0]
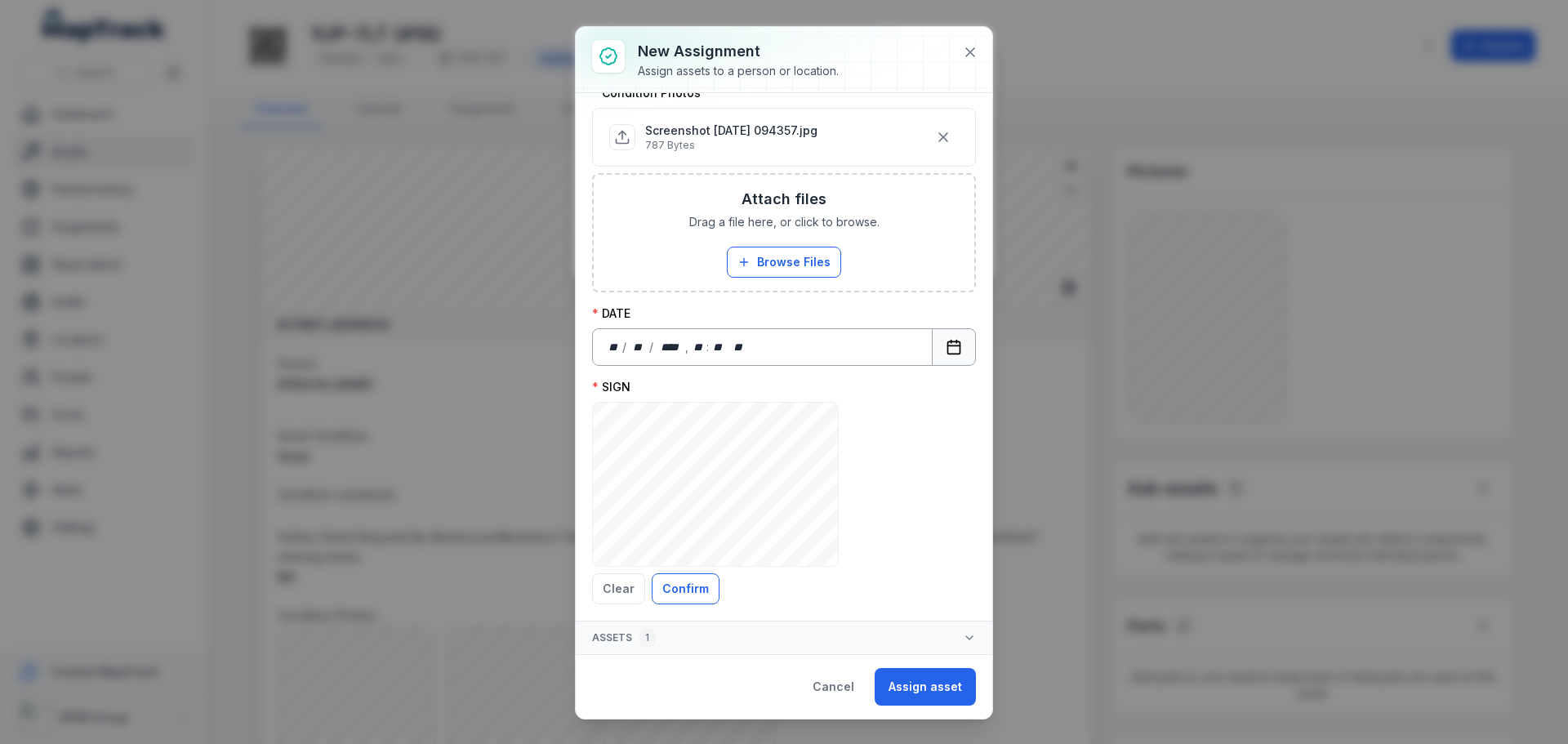
click at [931, 340] on button "Calendar" at bounding box center [953, 346] width 44 height 37
click at [697, 582] on button "Confirm" at bounding box center [685, 589] width 68 height 31
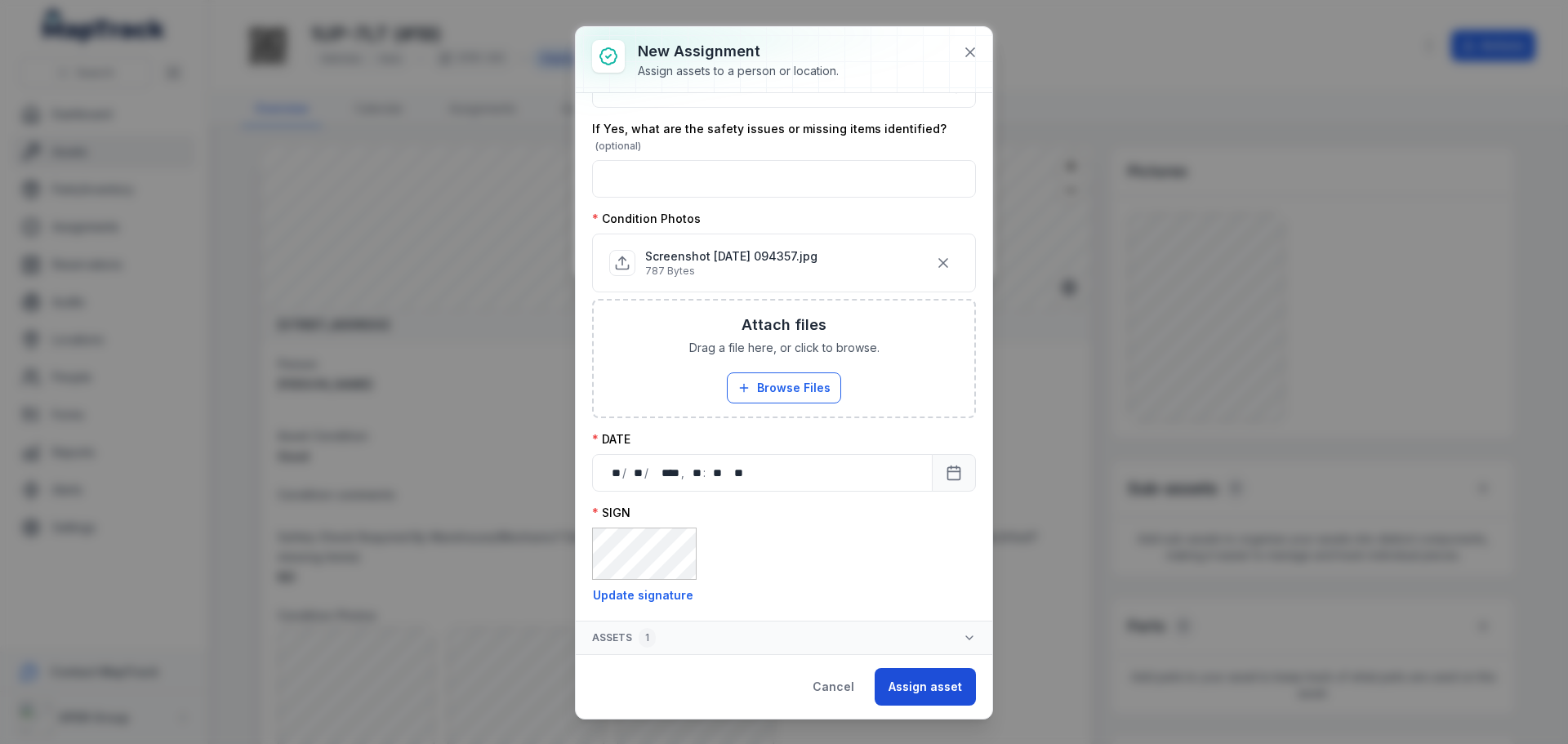
click at [931, 682] on button "Assign asset" at bounding box center [924, 687] width 101 height 37
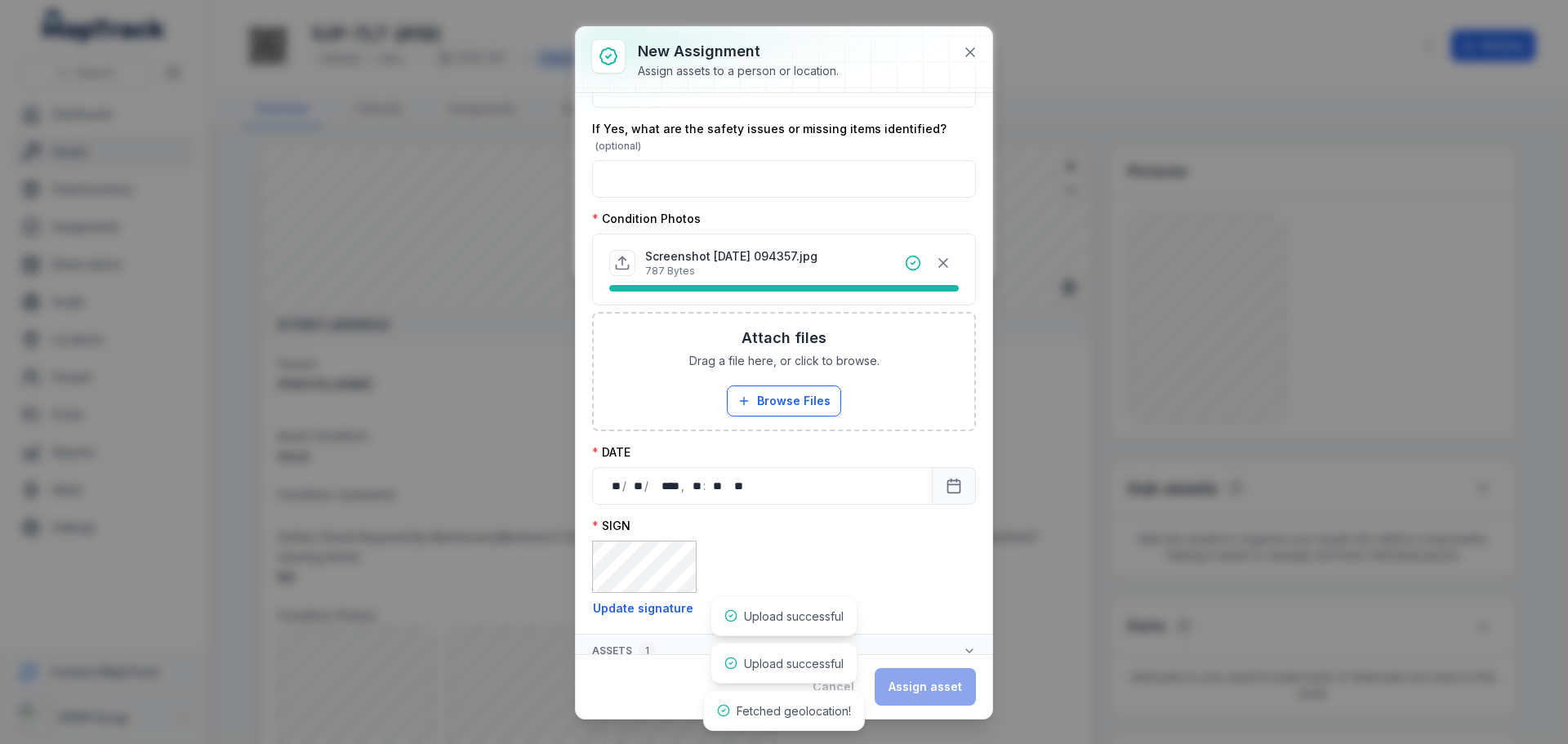
scroll to position [517, 0]
